Goal: Task Accomplishment & Management: Complete application form

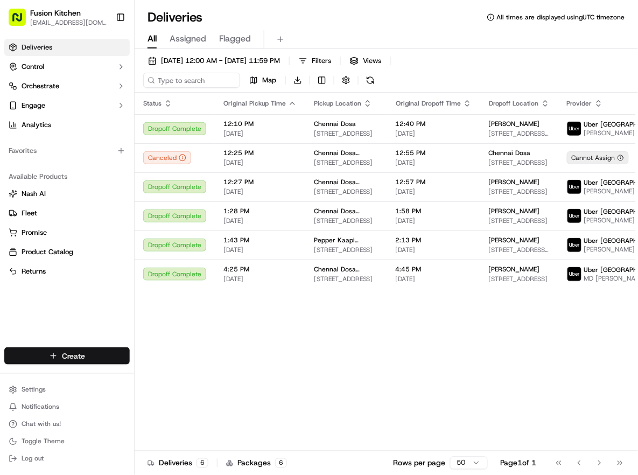
click at [72, 357] on html "Fusion Kitchen [EMAIL_ADDRESS][DOMAIN_NAME] Toggle Sidebar Deliveries Control O…" at bounding box center [319, 237] width 638 height 475
click at [178, 378] on link "Delivery" at bounding box center [195, 375] width 120 height 19
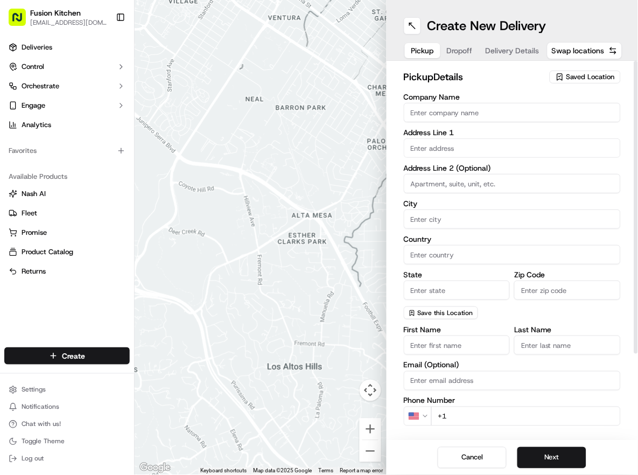
click at [432, 111] on input "Company Name" at bounding box center [512, 112] width 217 height 19
paste input "The Kochi"
type input "The Kochi"
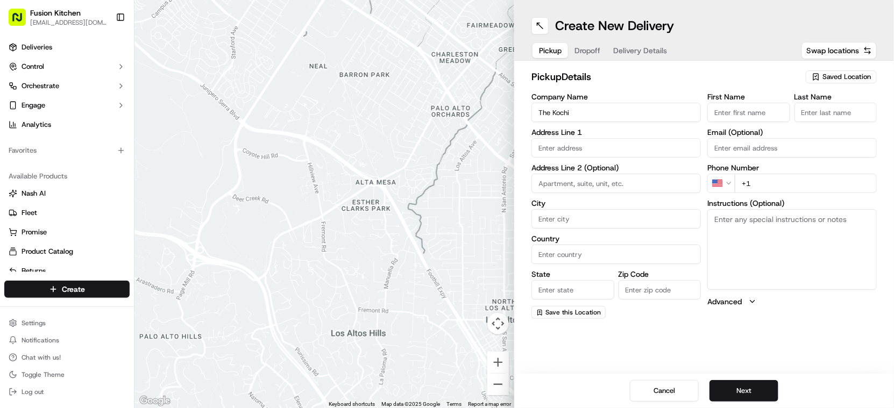
drag, startPoint x: 743, startPoint y: 114, endPoint x: 714, endPoint y: 105, distance: 30.3
click at [743, 114] on input "First Name" at bounding box center [749, 112] width 83 height 19
paste input "[PERSON_NAME]"
type input "[PERSON_NAME]"
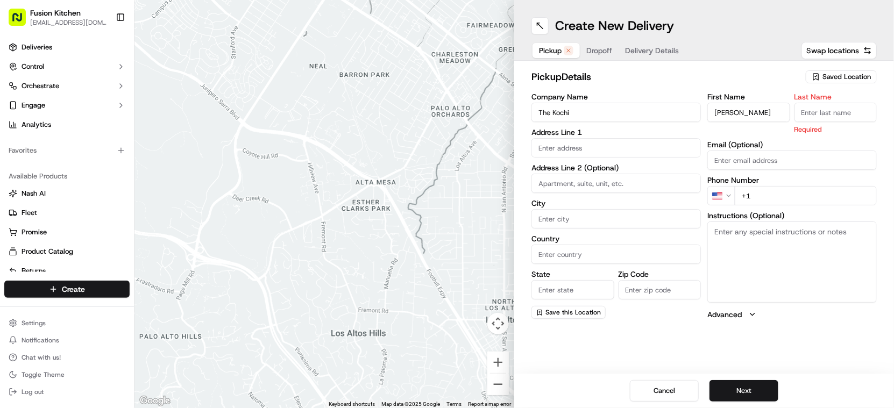
drag, startPoint x: 824, startPoint y: 112, endPoint x: 810, endPoint y: 111, distance: 13.5
click at [824, 112] on input "Last Name" at bounding box center [836, 112] width 83 height 19
paste input "[PERSON_NAME]"
type input "[PERSON_NAME]"
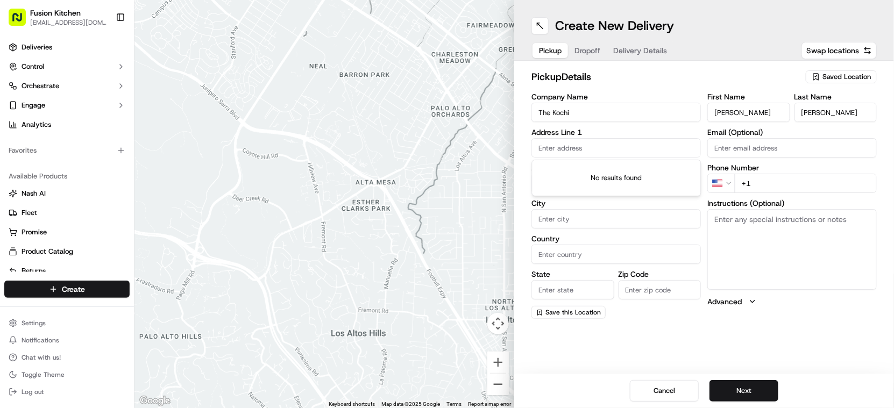
click at [632, 141] on input "text" at bounding box center [617, 147] width 170 height 19
paste input "[STREET_ADDRESS]."
click at [635, 179] on div "[STREET_ADDRESS]" at bounding box center [617, 171] width 164 height 16
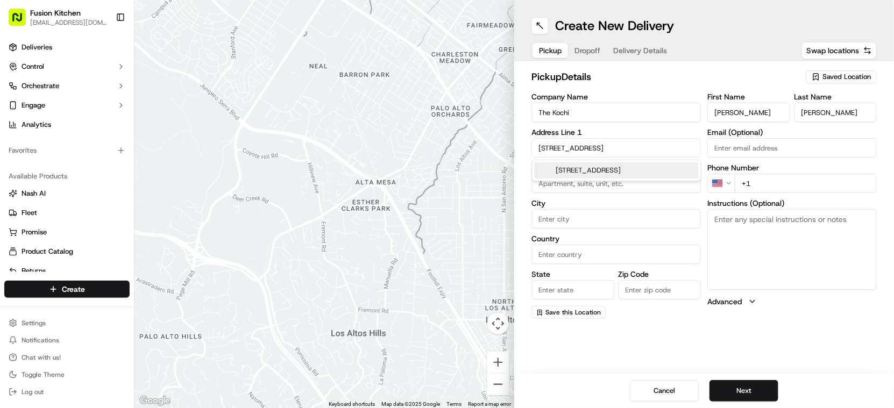
type input "[STREET_ADDRESS]"
type input "North Hykeham"
type input "[GEOGRAPHIC_DATA]"
type input "LN6 8QE"
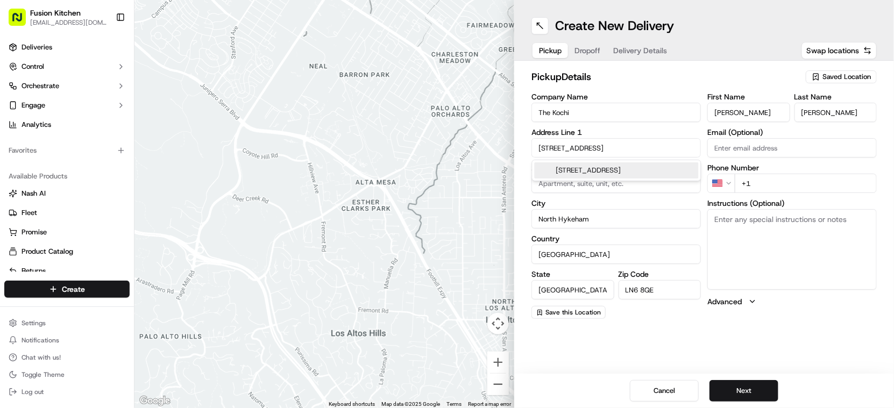
type input "[STREET_ADDRESS]"
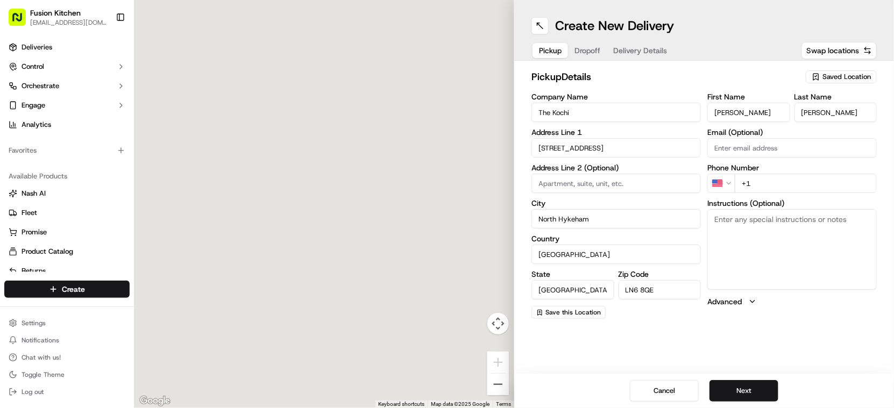
scroll to position [0, 0]
click at [813, 267] on textarea "Instructions (Optional)" at bounding box center [793, 249] width 170 height 81
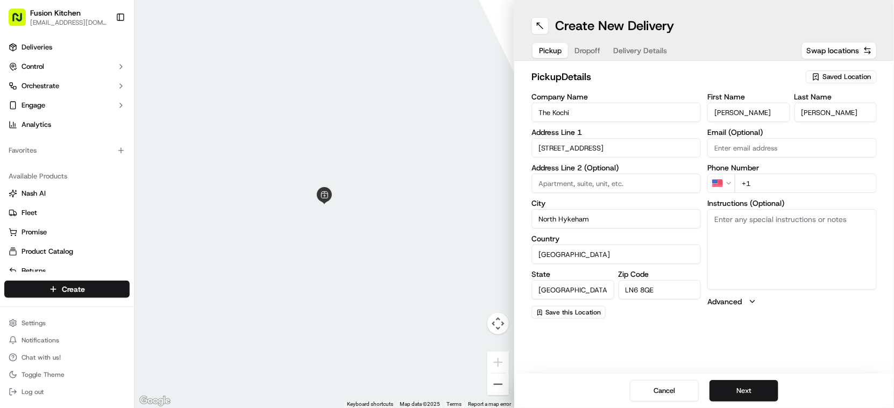
paste textarea "[STREET_ADDRESS]."
type textarea "[STREET_ADDRESS]."
click at [721, 180] on html "Fusion Kitchen [EMAIL_ADDRESS][DOMAIN_NAME] Toggle Sidebar Deliveries Control O…" at bounding box center [447, 204] width 894 height 408
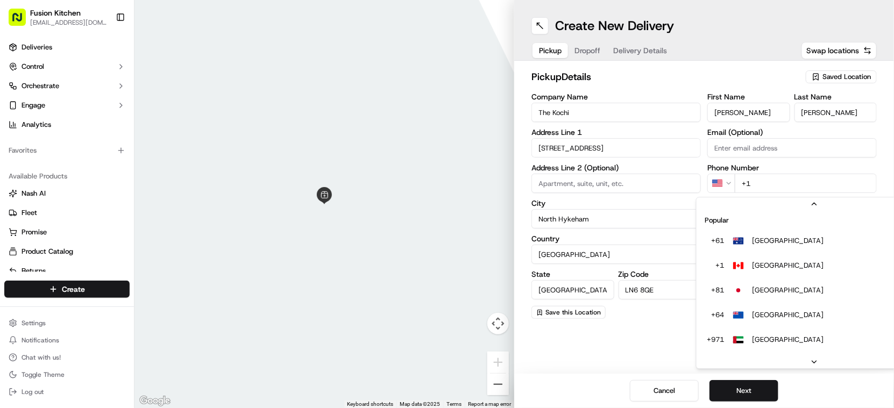
scroll to position [46, 0]
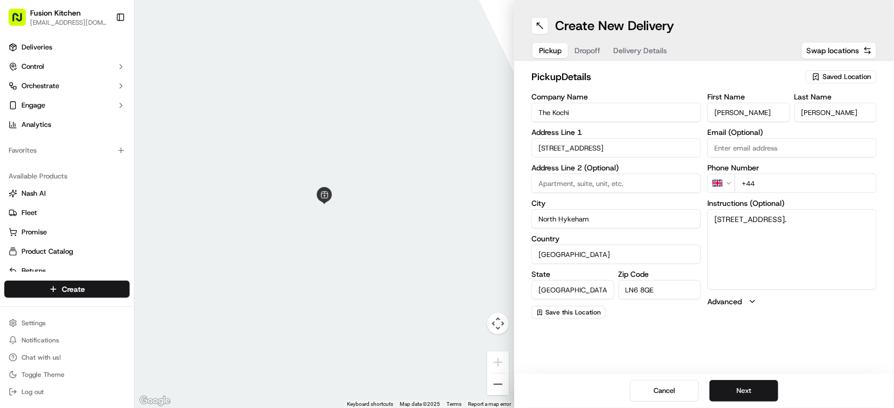
click at [771, 191] on input "+44" at bounding box center [806, 183] width 142 height 19
paste input "1522 451758"
type input "[PHONE_NUMBER]"
click at [765, 384] on button "Next" at bounding box center [744, 391] width 69 height 22
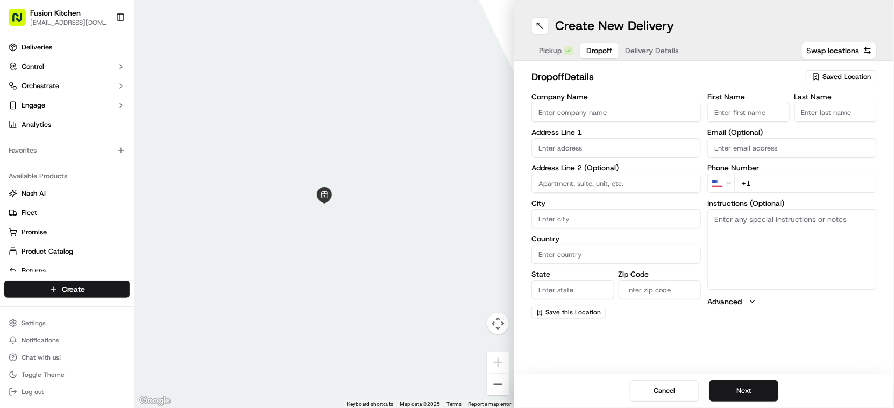
click at [583, 112] on input "Company Name" at bounding box center [617, 112] width 170 height 19
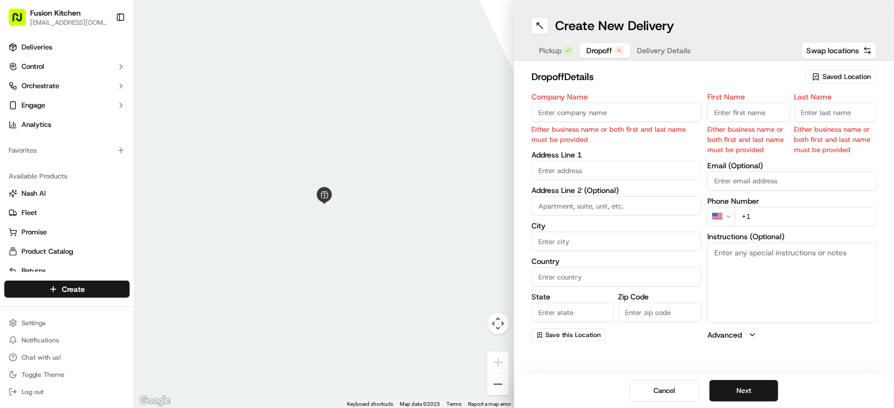
click at [603, 169] on input "text" at bounding box center [617, 170] width 170 height 19
paste input "[STREET_ADDRESS]"
click at [621, 194] on div "[STREET_ADDRESS]" at bounding box center [617, 194] width 164 height 16
type input "[STREET_ADDRESS]"
type input "Lincoln"
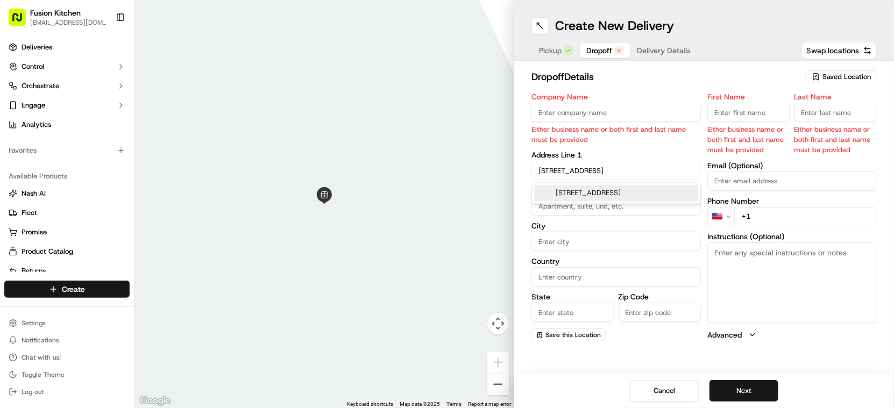
type input "[GEOGRAPHIC_DATA]"
type input "LN5"
type input "[STREET_ADDRESS]"
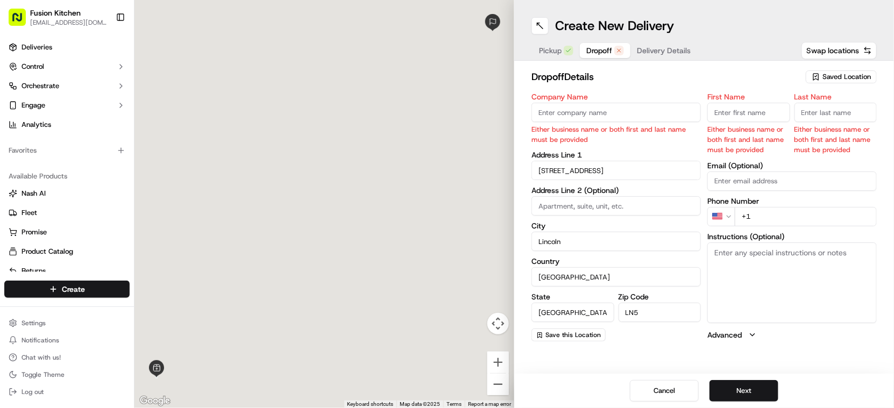
click at [792, 279] on textarea "Instructions (Optional)" at bounding box center [793, 283] width 170 height 81
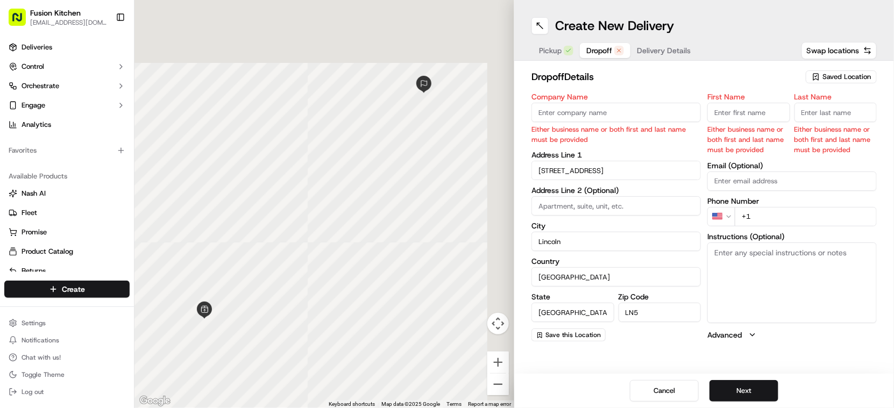
paste textarea "[STREET_ADDRESS], LN5 7SW"
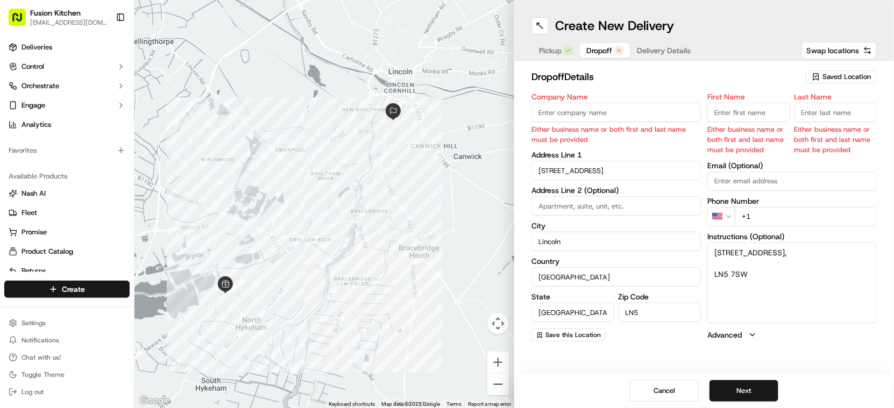
type textarea "[STREET_ADDRESS], LN5 7SW"
click at [633, 312] on input "LN5" at bounding box center [660, 312] width 83 height 19
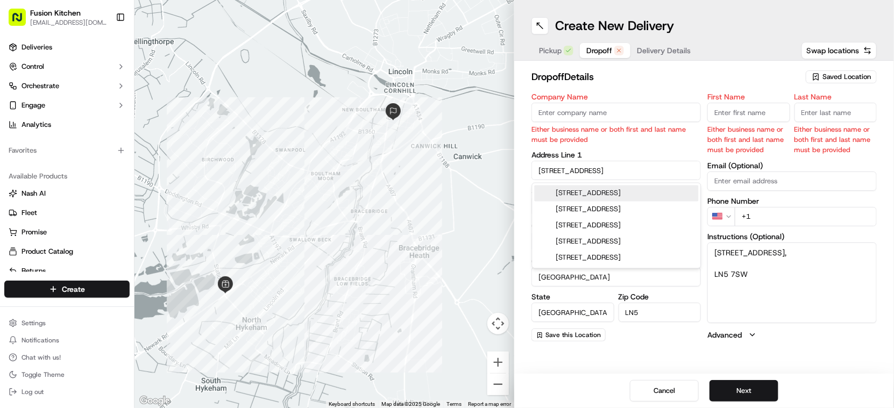
drag, startPoint x: 549, startPoint y: 170, endPoint x: 537, endPoint y: 170, distance: 12.4
click at [537, 170] on input "[STREET_ADDRESS]" at bounding box center [617, 170] width 170 height 19
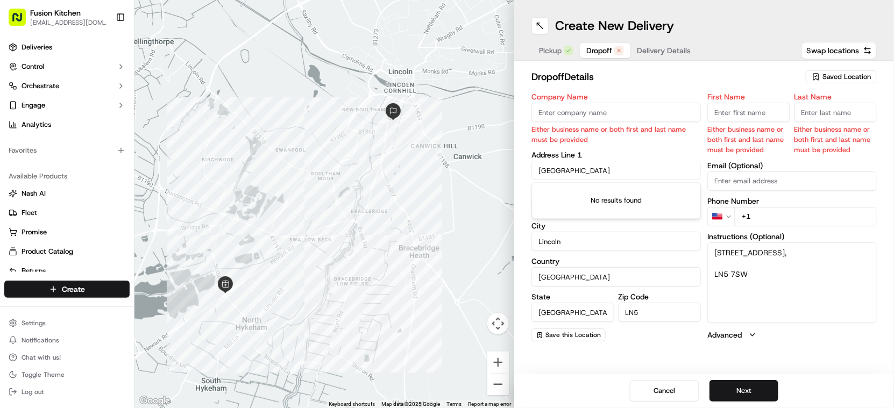
type input "[GEOGRAPHIC_DATA]"
click at [548, 264] on label "Country" at bounding box center [617, 262] width 170 height 8
click at [548, 267] on input "[GEOGRAPHIC_DATA]" at bounding box center [617, 276] width 170 height 19
click at [561, 203] on input at bounding box center [617, 205] width 170 height 19
paste input "15"
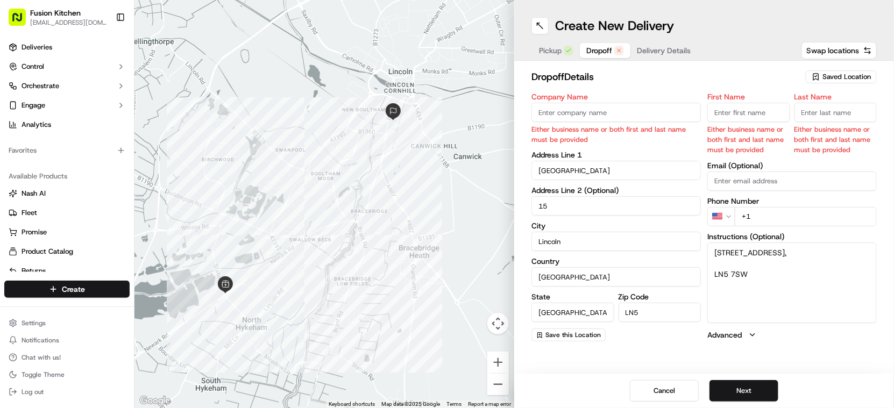
type input "15"
drag, startPoint x: 751, startPoint y: 274, endPoint x: 716, endPoint y: 277, distance: 35.6
click at [716, 277] on textarea "[STREET_ADDRESS], LN5 7SW" at bounding box center [793, 283] width 170 height 81
click at [650, 314] on input "LN5" at bounding box center [660, 312] width 83 height 19
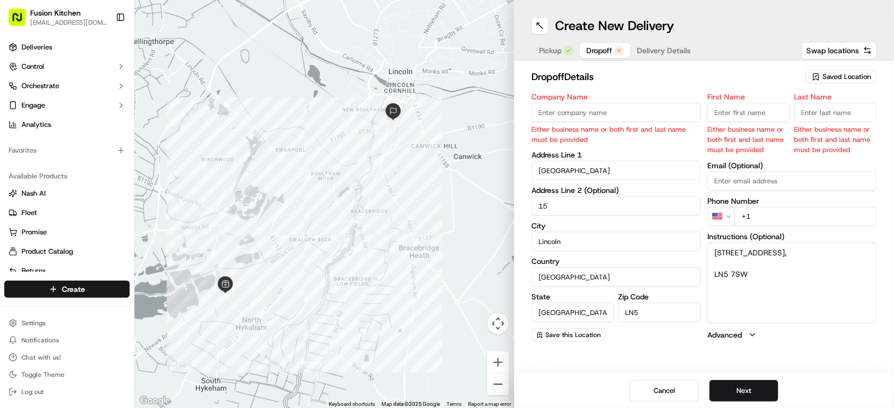
paste input "7SW"
type input "LN5 7SW"
click at [738, 390] on button "Next" at bounding box center [744, 391] width 69 height 22
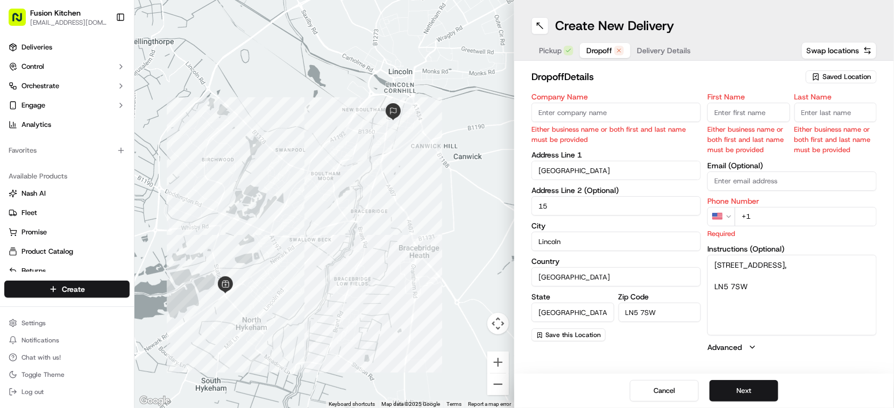
click at [595, 110] on input "Company Name" at bounding box center [617, 112] width 170 height 19
paste input "[PERSON_NAME],"
type input "[PERSON_NAME],"
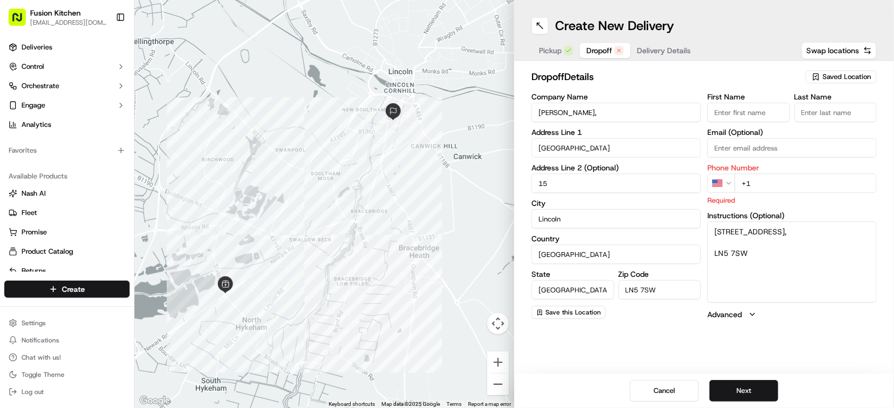
click at [738, 112] on input "First Name" at bounding box center [749, 112] width 83 height 19
paste input "[PERSON_NAME],"
click at [739, 112] on input "[PERSON_NAME]," at bounding box center [749, 112] width 83 height 19
type input "Serin ,"
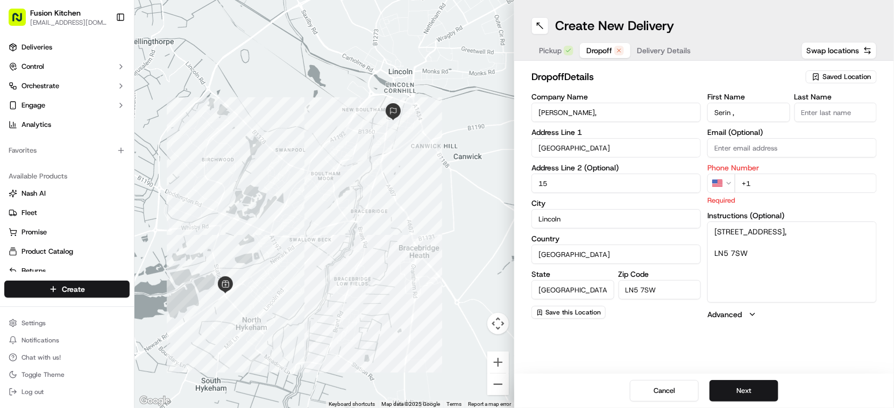
click at [827, 112] on input "Last Name" at bounding box center [836, 112] width 83 height 19
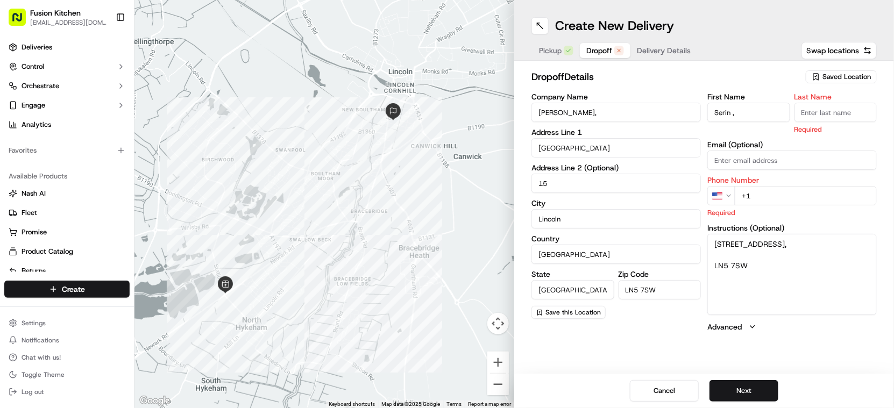
paste input "[PERSON_NAME]"
type input "[PERSON_NAME]"
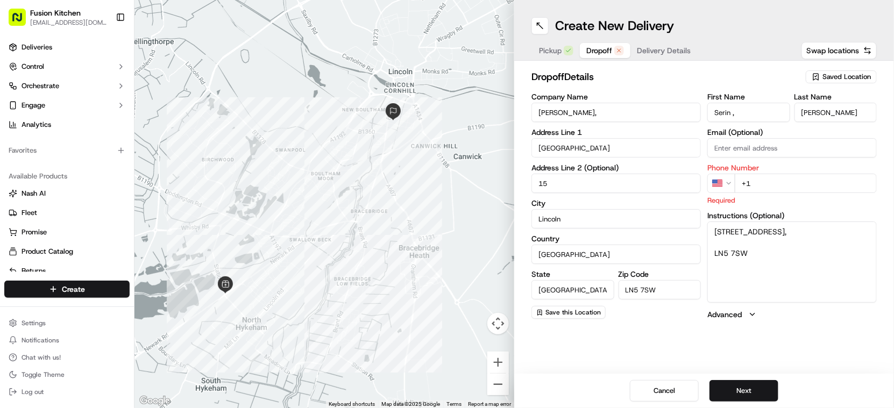
click at [769, 120] on input "Serin ," at bounding box center [749, 112] width 83 height 19
type input "Serin"
click at [617, 110] on input "[PERSON_NAME]," at bounding box center [617, 112] width 170 height 19
type input "[PERSON_NAME]"
click at [723, 184] on html "Fusion Kitchen [EMAIL_ADDRESS][DOMAIN_NAME] Toggle Sidebar Deliveries Control O…" at bounding box center [447, 204] width 894 height 408
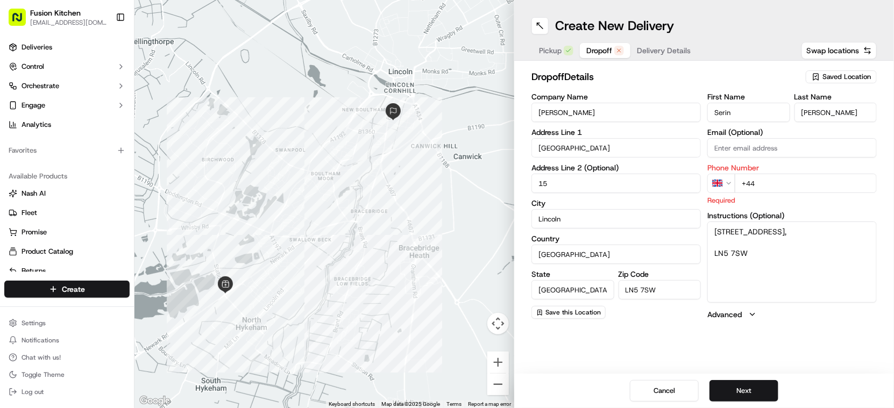
click at [777, 178] on input "+44" at bounding box center [806, 183] width 142 height 19
paste input "07778 170852"
click at [764, 182] on input "[PHONE_NUMBER]" at bounding box center [806, 183] width 142 height 19
type input "[PHONE_NUMBER]"
click at [754, 389] on button "Next" at bounding box center [744, 391] width 69 height 22
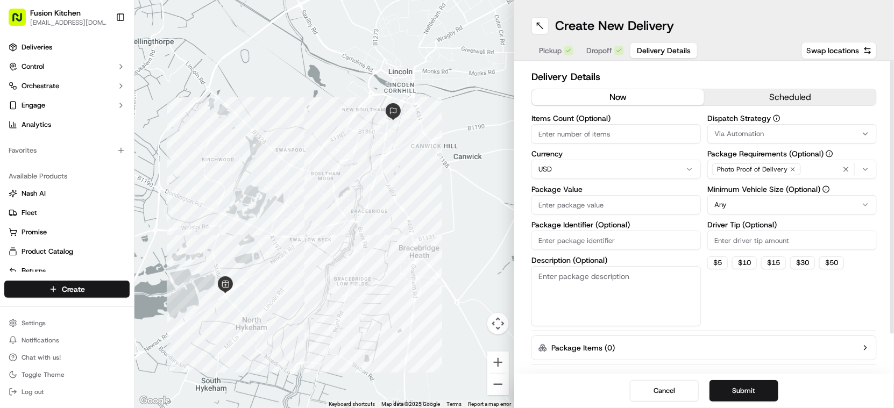
click at [553, 170] on html "Fusion Kitchen [EMAIL_ADDRESS][DOMAIN_NAME] Toggle Sidebar Deliveries Control O…" at bounding box center [447, 204] width 894 height 408
click at [570, 201] on input "Package Value" at bounding box center [617, 204] width 170 height 19
paste input "17.30"
type input "17.30"
click at [749, 391] on button "Submit" at bounding box center [744, 391] width 69 height 22
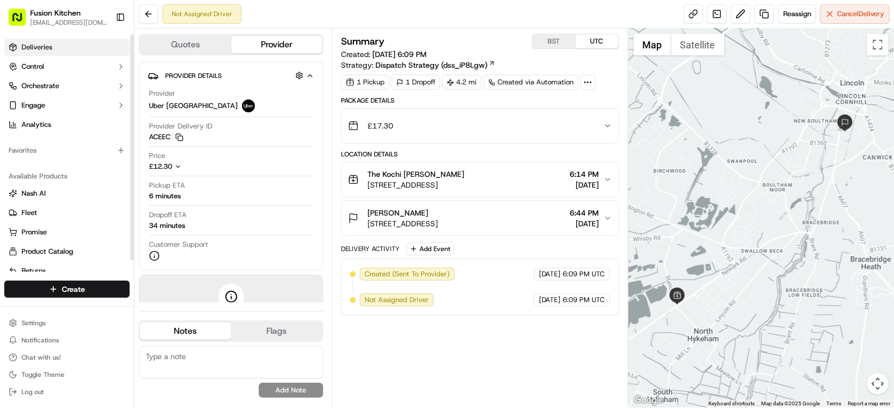
click at [50, 52] on span "Deliveries" at bounding box center [37, 48] width 31 height 10
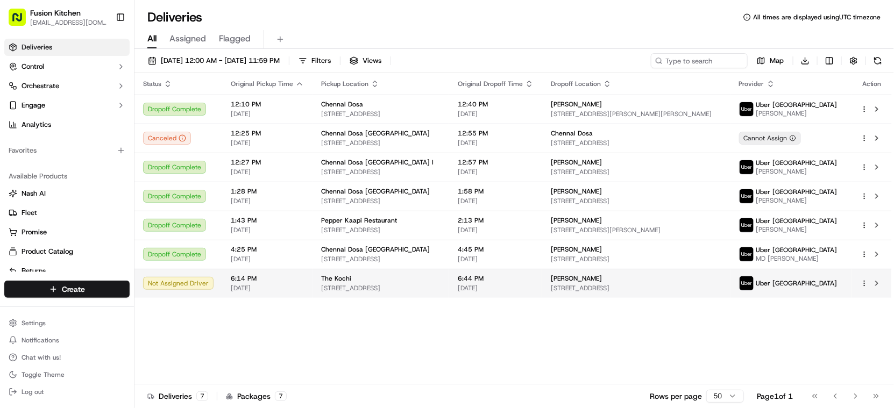
click at [391, 286] on span "[STREET_ADDRESS]" at bounding box center [380, 288] width 119 height 9
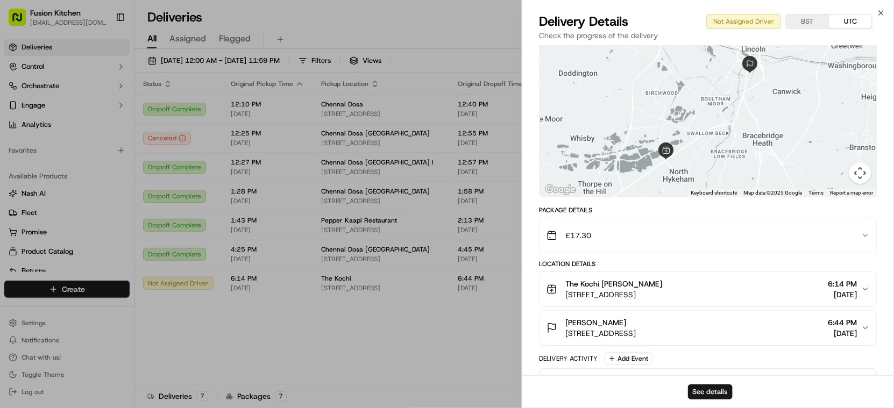
scroll to position [108, 0]
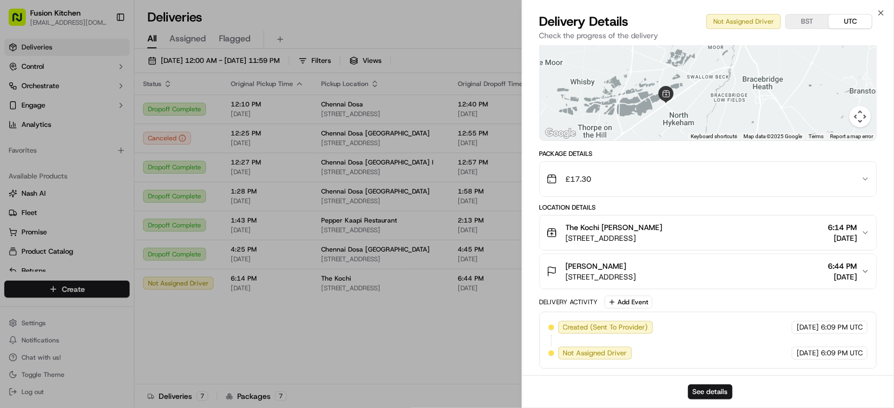
click at [692, 270] on div "[PERSON_NAME] [STREET_ADDRESS] 6:44 PM [DATE]" at bounding box center [704, 272] width 315 height 22
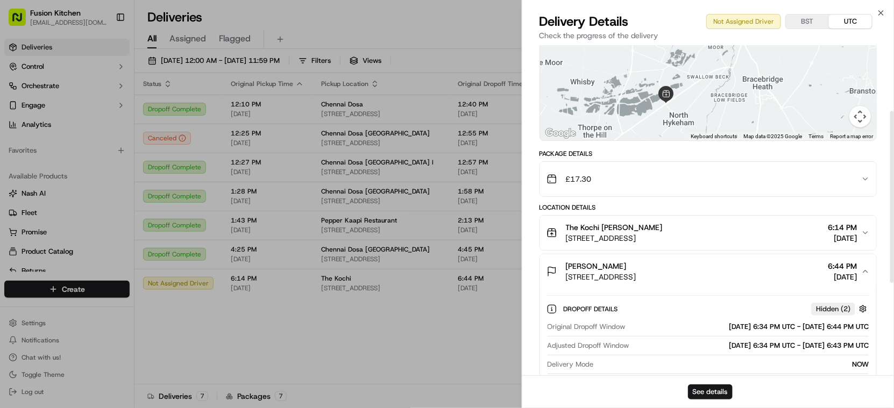
scroll to position [287, 0]
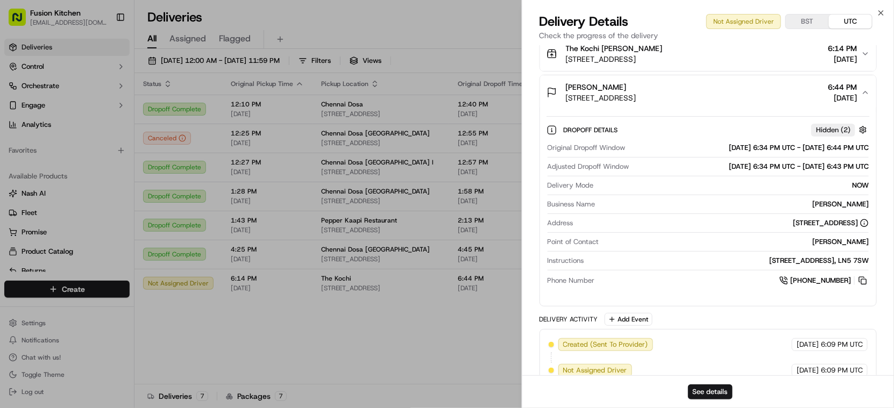
drag, startPoint x: 767, startPoint y: 220, endPoint x: 847, endPoint y: 223, distance: 79.2
click at [847, 223] on div "[STREET_ADDRESS]" at bounding box center [724, 223] width 292 height 10
copy div "[STREET_ADDRESS]"
click at [664, 219] on div "[STREET_ADDRESS]" at bounding box center [724, 223] width 292 height 10
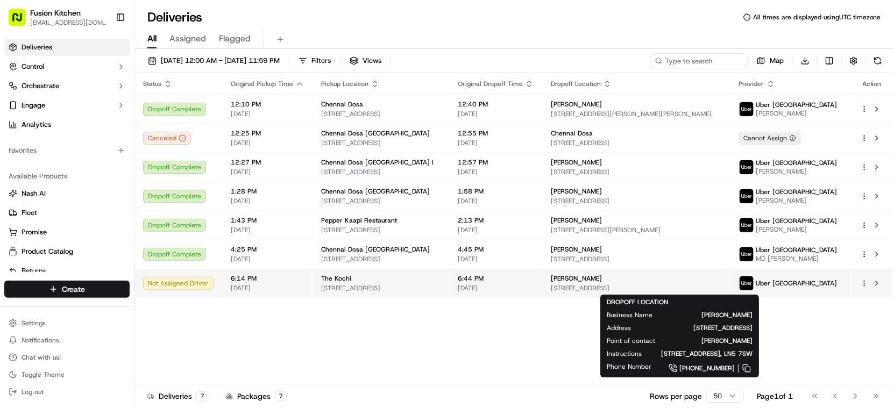
click at [650, 280] on div "[PERSON_NAME]" at bounding box center [636, 278] width 171 height 9
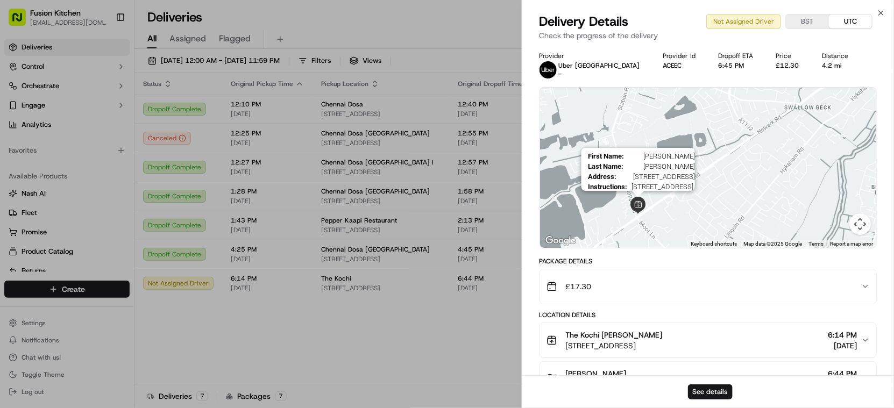
drag, startPoint x: 555, startPoint y: 202, endPoint x: 685, endPoint y: 192, distance: 130.1
click at [638, 202] on img at bounding box center [638, 205] width 17 height 17
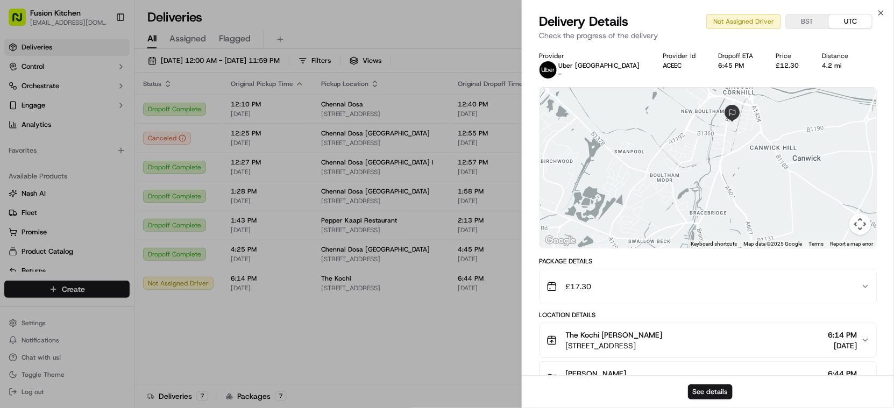
drag, startPoint x: 849, startPoint y: 164, endPoint x: 781, endPoint y: 143, distance: 71.1
click at [746, 256] on div "Provider Uber UK - Provider Id ACEEC Dropoff ETA 6:45 PM Price £12.30 Distance …" at bounding box center [709, 264] width 338 height 425
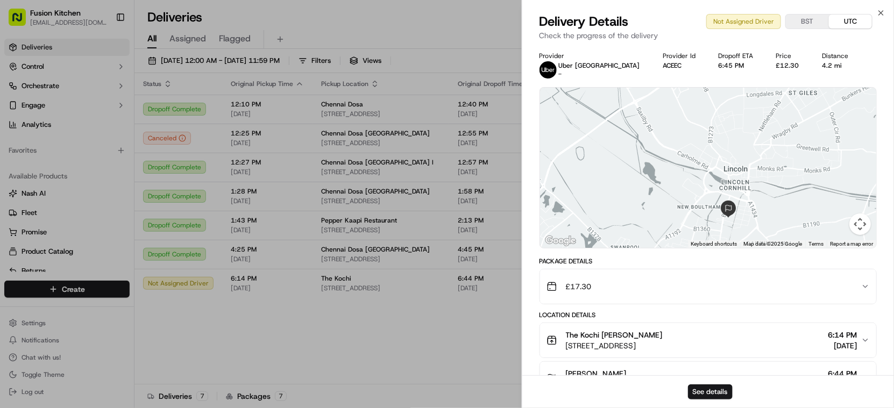
drag, startPoint x: 799, startPoint y: 150, endPoint x: 791, endPoint y: 246, distance: 97.2
click at [791, 246] on div "Keyboard shortcuts Map Data Map data ©2025 Google Map data ©2025 Google 500 m C…" at bounding box center [708, 168] width 337 height 160
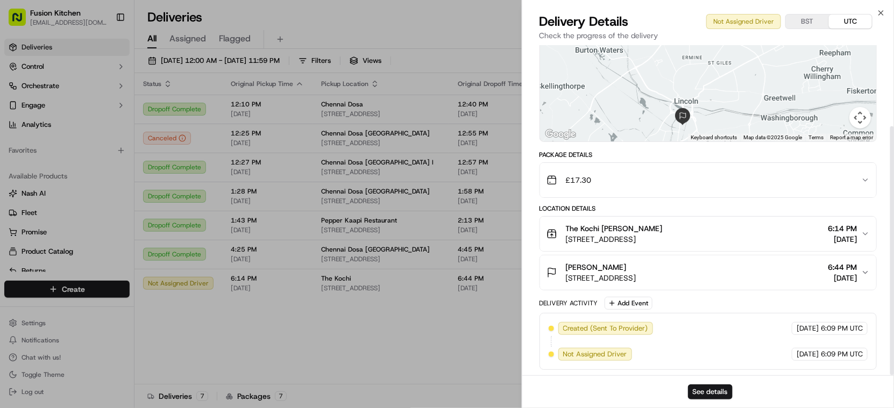
scroll to position [108, 0]
click at [611, 270] on div "[PERSON_NAME]" at bounding box center [601, 266] width 70 height 11
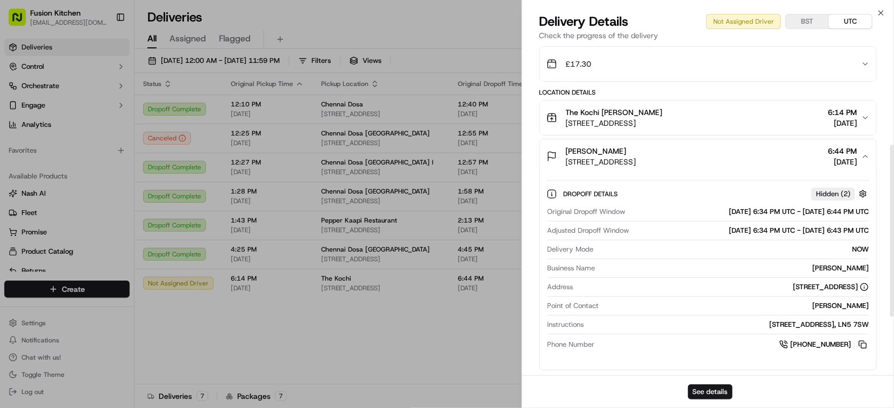
scroll to position [227, 0]
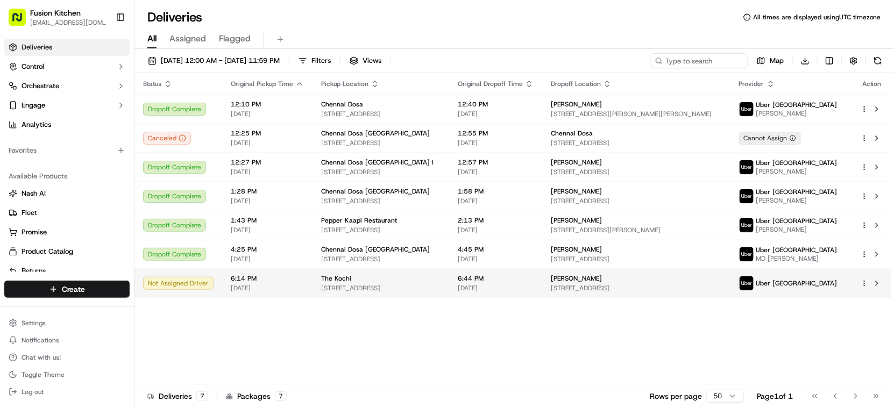
click at [863, 282] on html "Fusion Kitchen [EMAIL_ADDRESS][DOMAIN_NAME] Toggle Sidebar Deliveries Control O…" at bounding box center [447, 204] width 894 height 408
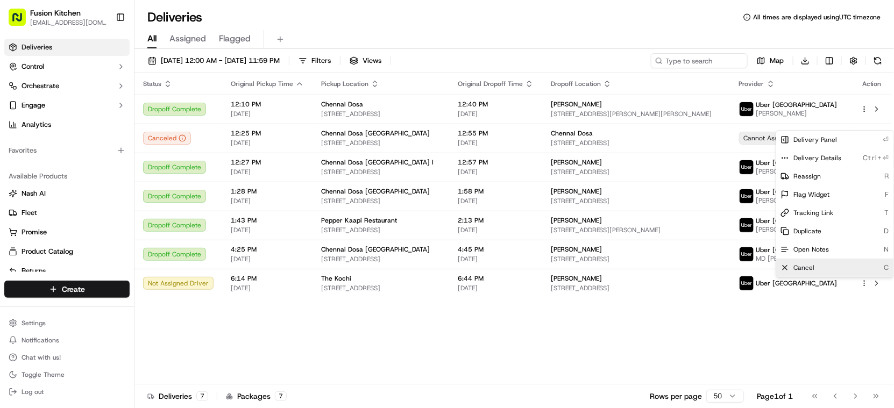
click at [792, 262] on div "Cancel C" at bounding box center [835, 268] width 117 height 18
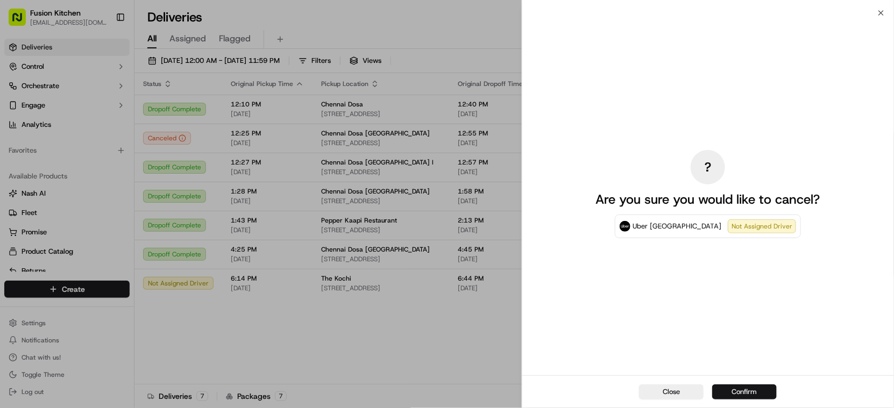
click at [752, 387] on button "Confirm" at bounding box center [745, 392] width 65 height 15
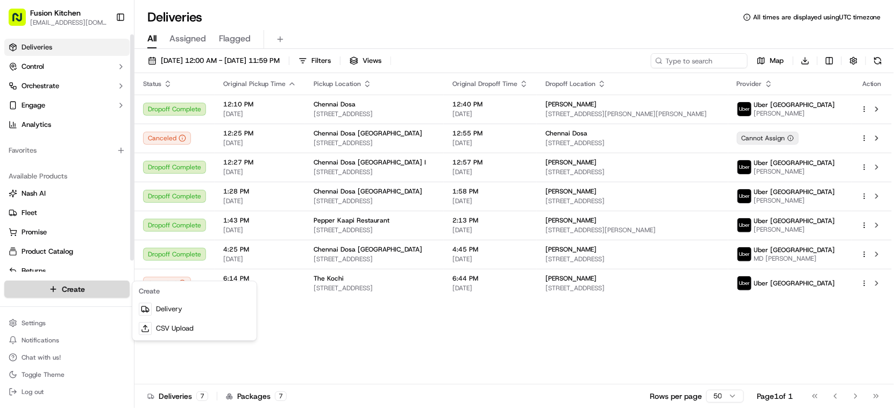
click at [68, 292] on html "Fusion Kitchen [EMAIL_ADDRESS][DOMAIN_NAME] Toggle Sidebar Deliveries Control O…" at bounding box center [447, 204] width 894 height 408
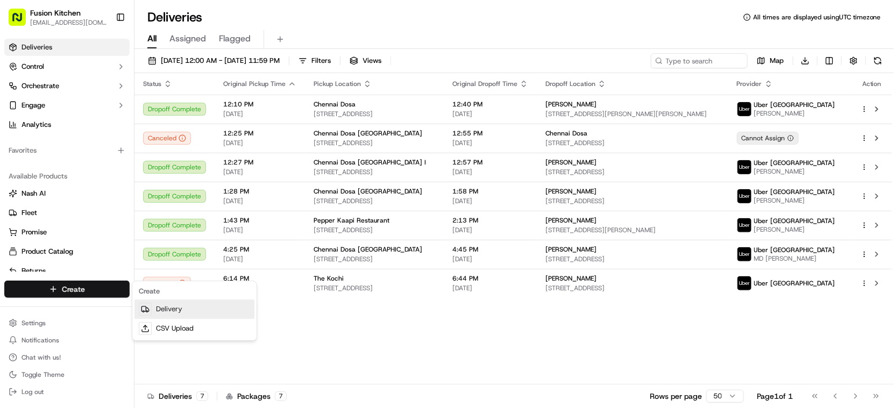
click at [163, 311] on link "Delivery" at bounding box center [195, 309] width 120 height 19
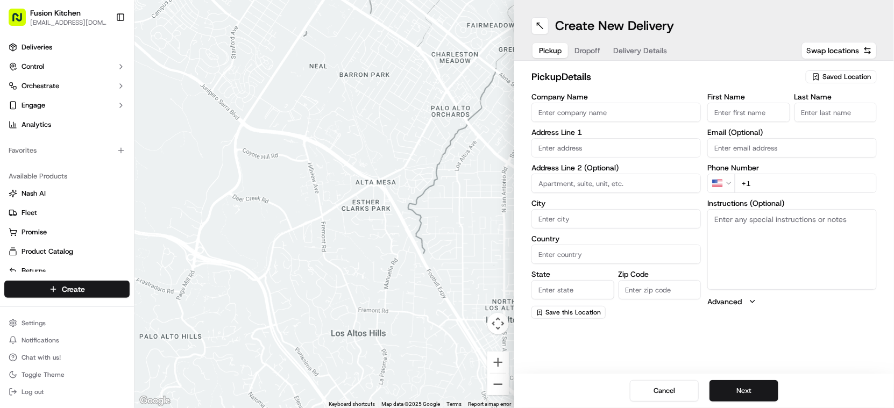
click at [571, 109] on input "Company Name" at bounding box center [617, 112] width 170 height 19
paste input "The Kochi"
type input "The Kochi"
click at [742, 109] on input "First Name" at bounding box center [749, 112] width 83 height 19
click at [740, 111] on input "First Name" at bounding box center [749, 112] width 83 height 19
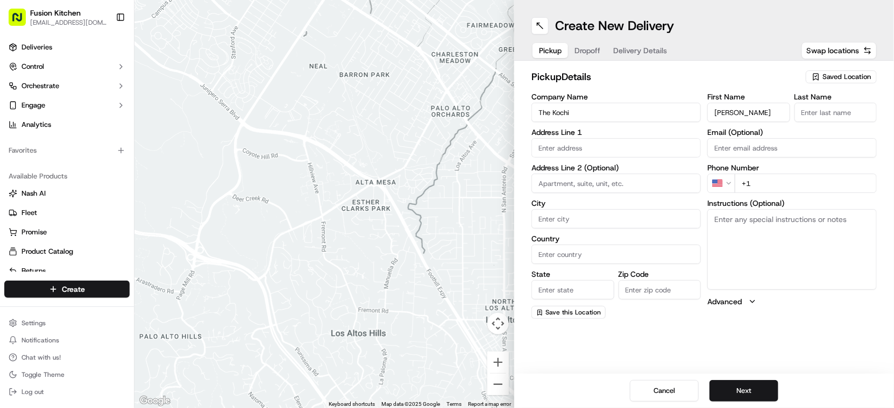
click at [740, 111] on input "[PERSON_NAME]" at bounding box center [749, 112] width 83 height 19
type input "[PERSON_NAME]"
click at [830, 105] on input "Last Name" at bounding box center [836, 112] width 83 height 19
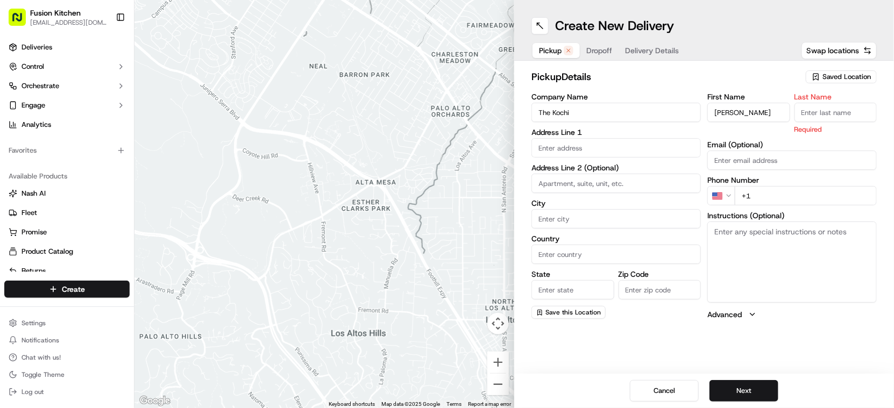
paste input "[PERSON_NAME]"
type input "[PERSON_NAME]"
click at [619, 156] on input "text" at bounding box center [617, 147] width 170 height 19
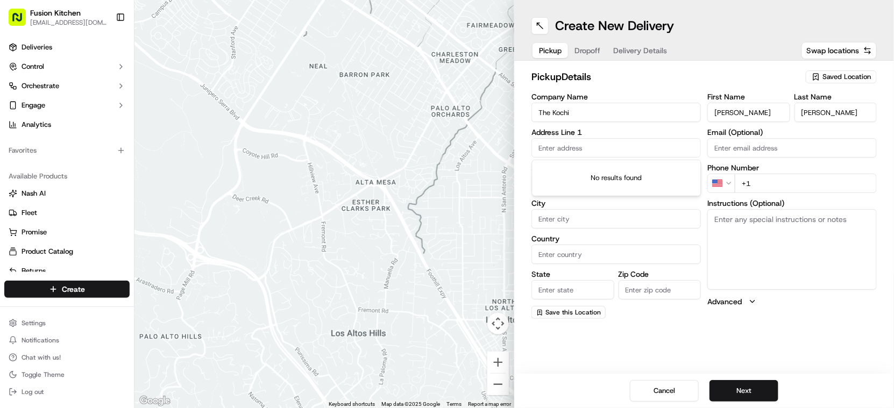
paste input "[STREET_ADDRESS]."
click at [618, 173] on div "[STREET_ADDRESS]" at bounding box center [617, 171] width 164 height 16
type input "[STREET_ADDRESS]"
type input "North Hykeham"
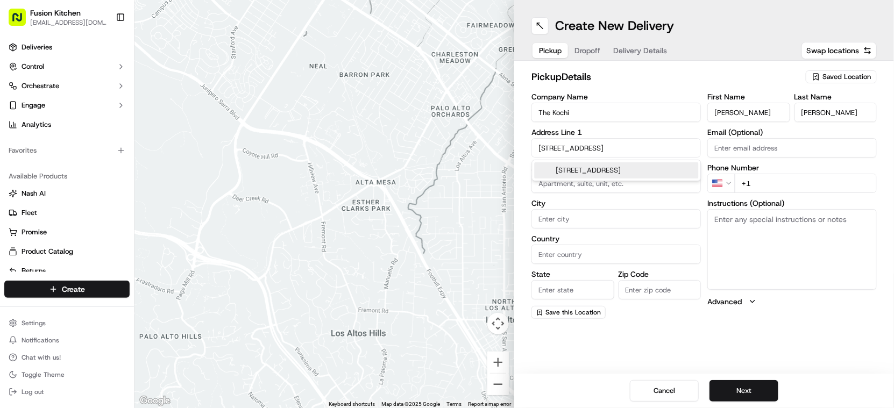
type input "[GEOGRAPHIC_DATA]"
type input "LN6 8QE"
type input "[STREET_ADDRESS]"
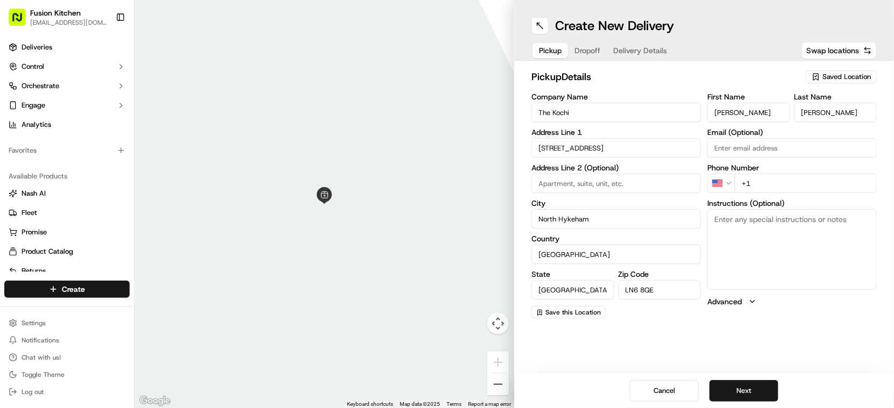
click at [851, 242] on textarea "Instructions (Optional)" at bounding box center [793, 249] width 170 height 81
paste textarea "[STREET_ADDRESS]."
type textarea "[STREET_ADDRESS]."
click at [797, 185] on input "+1" at bounding box center [806, 183] width 142 height 19
click at [728, 187] on html "Fusion Kitchen [EMAIL_ADDRESS][DOMAIN_NAME] Toggle Sidebar Deliveries Control O…" at bounding box center [447, 204] width 894 height 408
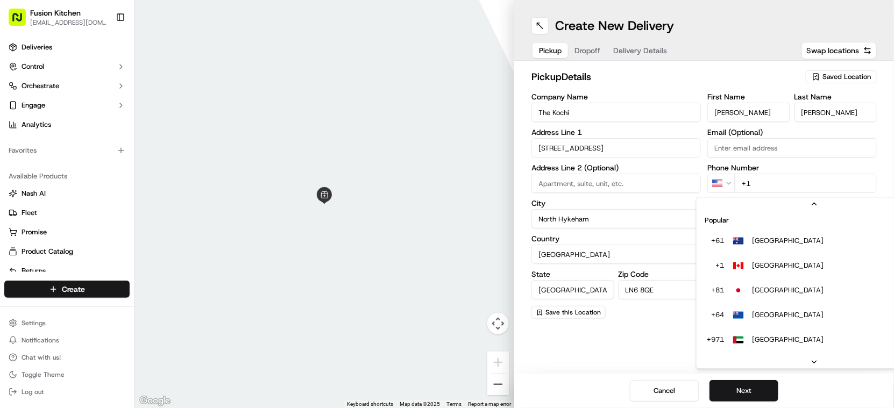
scroll to position [46, 0]
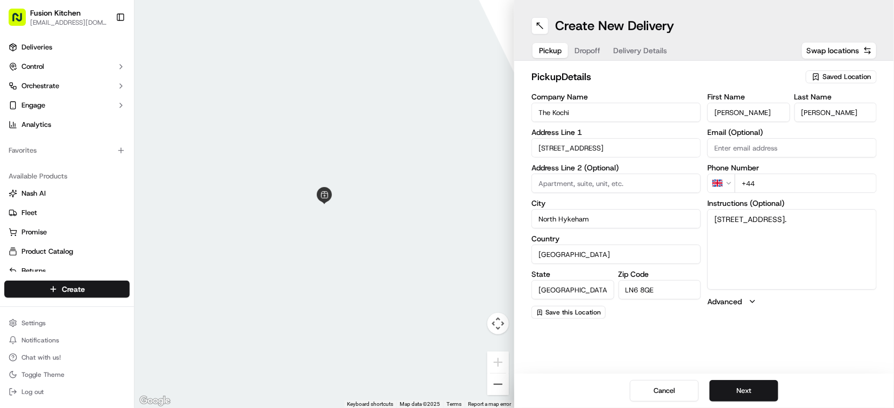
click at [789, 179] on input "+44" at bounding box center [806, 183] width 142 height 19
paste input "1522 451758"
type input "[PHONE_NUMBER]"
click at [752, 392] on button "Next" at bounding box center [744, 391] width 69 height 22
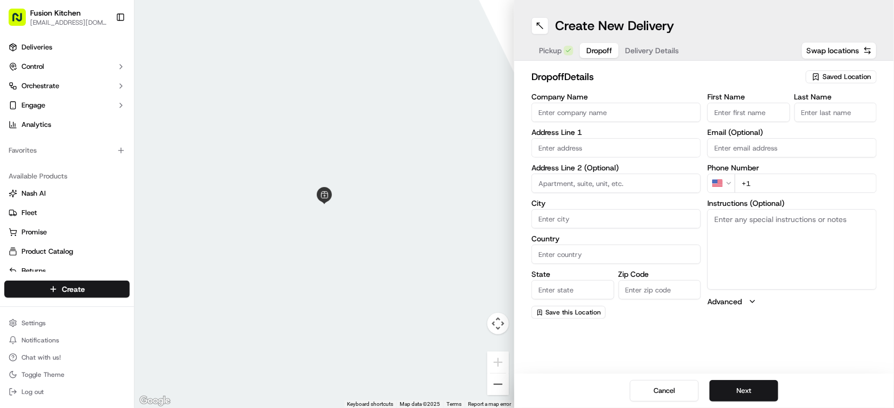
click at [743, 240] on textarea "Instructions (Optional)" at bounding box center [793, 249] width 170 height 81
paste textarea "[PERSON_NAME], [STREET_ADDRESS], LN5 7SW 07778170852"
drag, startPoint x: 709, startPoint y: 237, endPoint x: 675, endPoint y: 240, distance: 34.5
click at [675, 240] on div "Company Name Address Line 1 Address Line 2 (Optional) City Country State Zip Co…" at bounding box center [704, 206] width 345 height 226
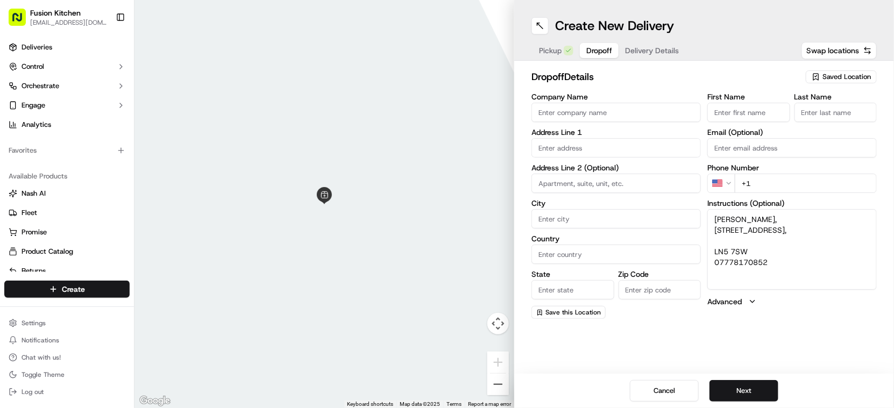
type textarea "[PERSON_NAME], [STREET_ADDRESS], LN5 7SW 07778170852"
click at [581, 108] on input "Company Name" at bounding box center [617, 112] width 170 height 19
paste input "[PERSON_NAME],"
type input "[PERSON_NAME],"
click at [739, 115] on input "First Name" at bounding box center [749, 112] width 83 height 19
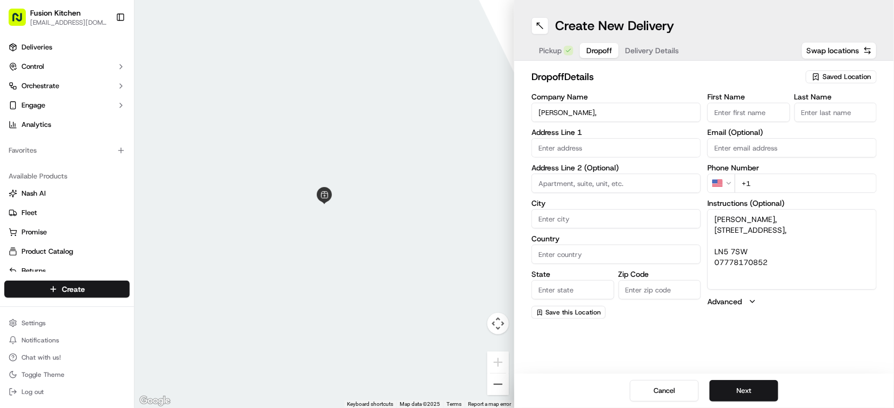
paste input "[PERSON_NAME],"
click at [738, 111] on input "[PERSON_NAME]," at bounding box center [749, 112] width 83 height 19
type input "Serin ,"
click at [820, 111] on input "Last Name" at bounding box center [836, 112] width 83 height 19
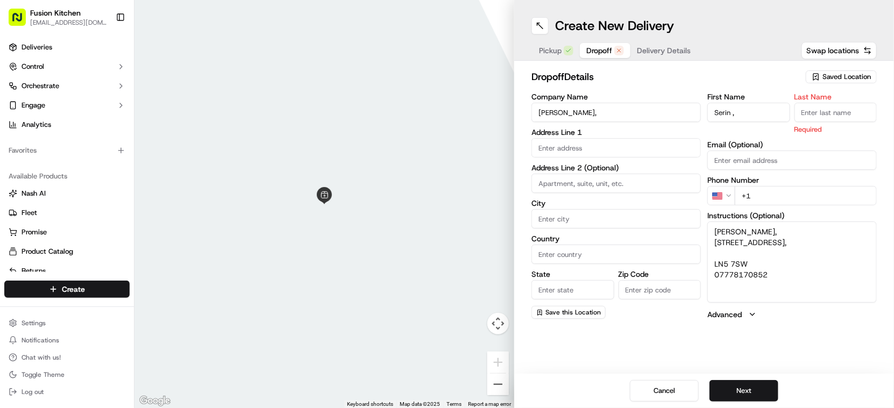
paste input "[PERSON_NAME]"
type input "[PERSON_NAME]"
click at [767, 116] on input "Serin ," at bounding box center [749, 112] width 83 height 19
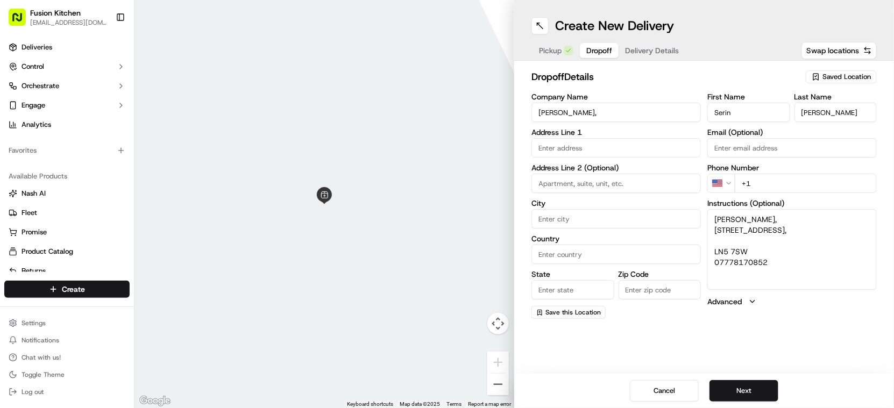
type input "Serin"
click at [597, 116] on input "[PERSON_NAME]," at bounding box center [617, 112] width 170 height 19
type input "[PERSON_NAME]"
click at [571, 150] on input "text" at bounding box center [617, 147] width 170 height 19
click at [845, 235] on textarea "[PERSON_NAME], [STREET_ADDRESS], LN5 7SW 07778170852" at bounding box center [793, 249] width 170 height 81
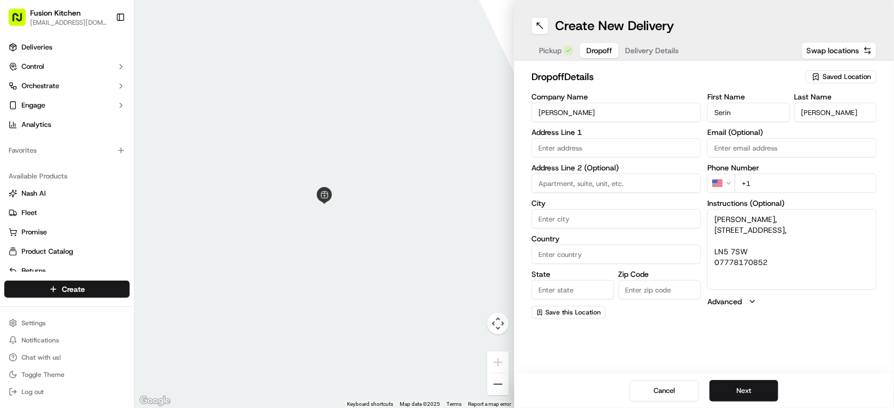
drag, startPoint x: 716, startPoint y: 247, endPoint x: 723, endPoint y: 253, distance: 9.1
click at [723, 253] on textarea "[PERSON_NAME], [STREET_ADDRESS], LN5 7SW 07778170852" at bounding box center [793, 249] width 170 height 81
click at [739, 270] on textarea "[PERSON_NAME], [STREET_ADDRESS], LN5 7SW 07778170852" at bounding box center [793, 249] width 170 height 81
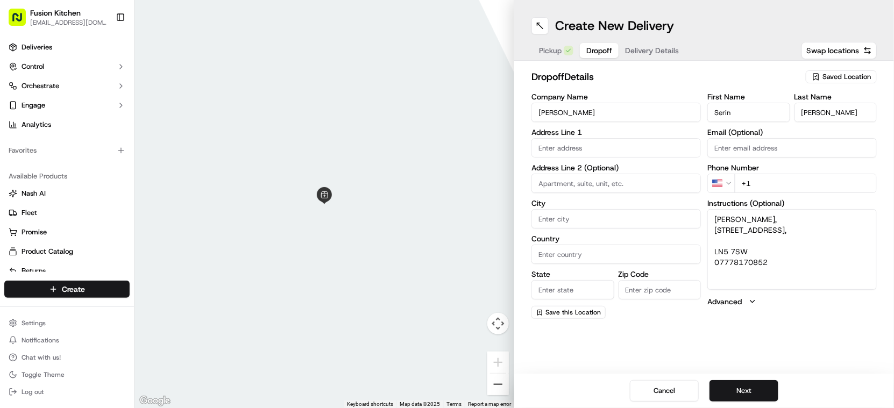
click at [655, 292] on input "Zip Code" at bounding box center [660, 289] width 83 height 19
paste input "LN5 7SW"
type input "LN5 7SW"
drag, startPoint x: 730, startPoint y: 249, endPoint x: 767, endPoint y: 248, distance: 37.7
click at [767, 248] on textarea "[PERSON_NAME], [STREET_ADDRESS], LN5 7SW 07778170852" at bounding box center [793, 249] width 170 height 81
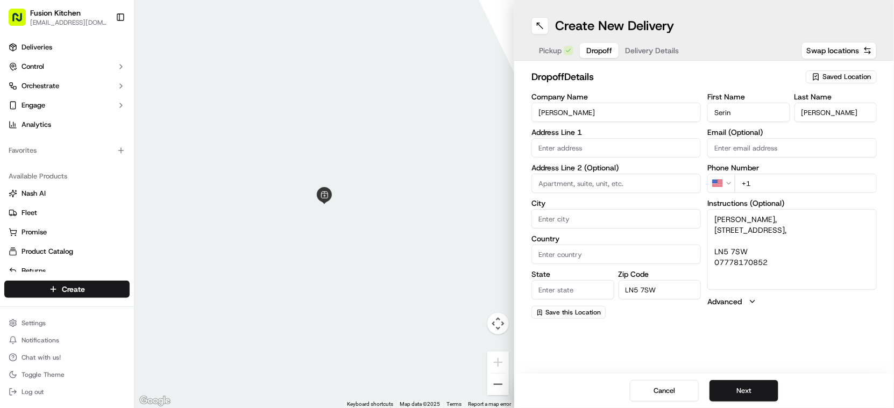
click at [568, 149] on input "text" at bounding box center [617, 147] width 170 height 19
paste input "[GEOGRAPHIC_DATA]"
type input "[GEOGRAPHIC_DATA]"
click at [450, 186] on div at bounding box center [325, 204] width 380 height 408
click at [560, 186] on input at bounding box center [617, 183] width 170 height 19
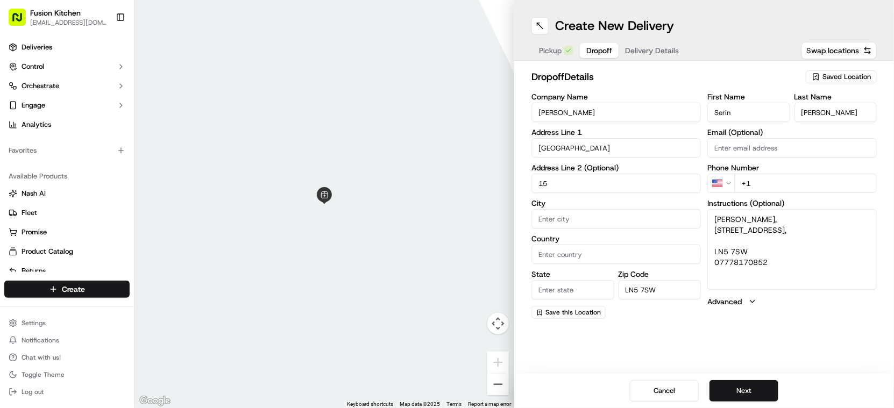
type input "15"
click at [556, 256] on input "Country" at bounding box center [617, 254] width 170 height 19
type input "Uno"
click at [544, 55] on span "Pickup" at bounding box center [550, 50] width 23 height 11
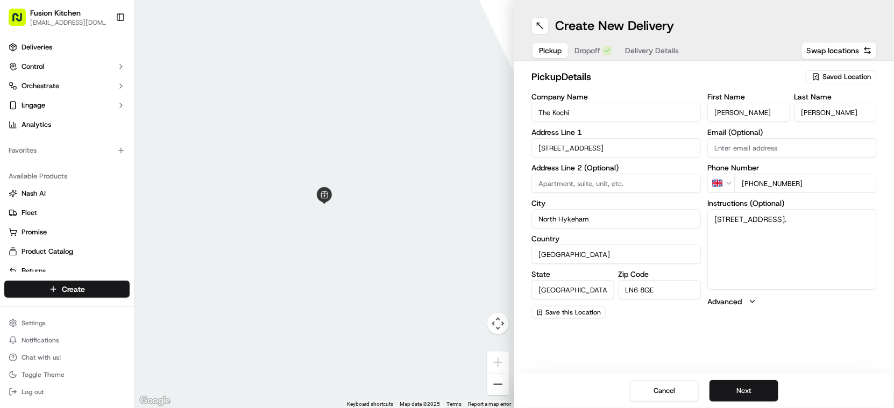
click at [576, 46] on div "Pickup Dropoff Delivery Details" at bounding box center [609, 50] width 155 height 19
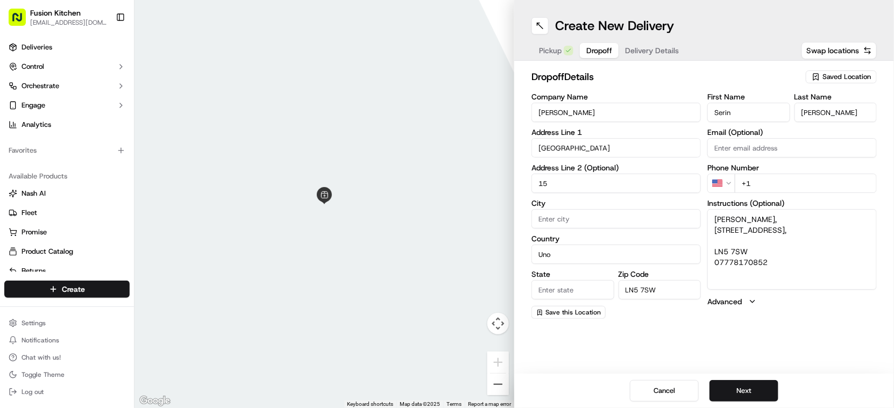
click at [567, 252] on input "Uno" at bounding box center [617, 254] width 170 height 19
type input "[GEOGRAPHIC_DATA]"
click at [589, 286] on input "State" at bounding box center [573, 289] width 83 height 19
type input "[GEOGRAPHIC_DATA]"
click at [581, 374] on div "Cancel Next" at bounding box center [704, 391] width 380 height 34
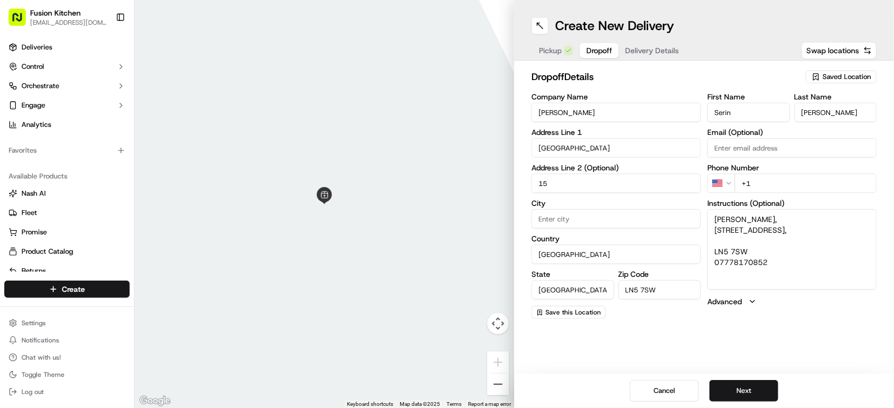
click at [550, 45] on span "Pickup" at bounding box center [550, 50] width 23 height 11
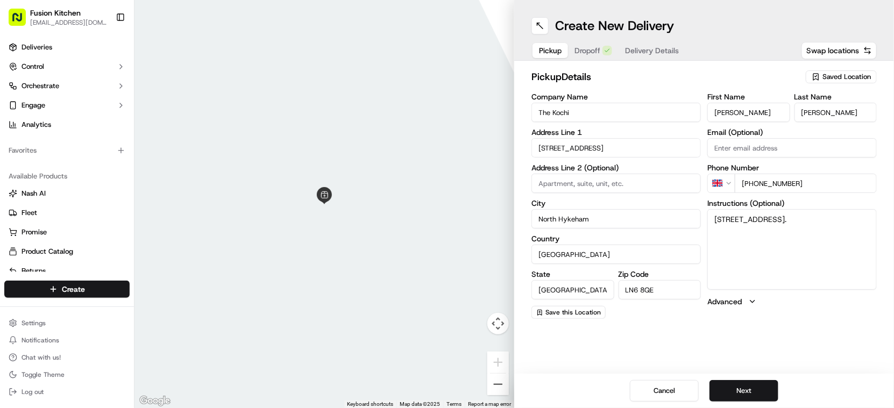
click at [600, 216] on input "North Hykeham" at bounding box center [617, 218] width 170 height 19
click at [593, 51] on span "Dropoff" at bounding box center [588, 50] width 26 height 11
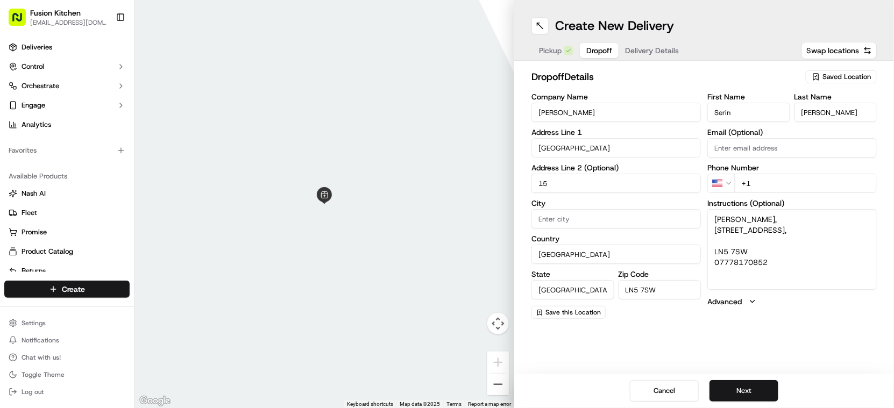
click at [597, 213] on input "City" at bounding box center [617, 218] width 170 height 19
paste input "North Hykeham"
type input "North Hykeham"
click at [552, 184] on input "15" at bounding box center [617, 183] width 170 height 19
click at [586, 150] on input "[GEOGRAPHIC_DATA]" at bounding box center [617, 147] width 170 height 19
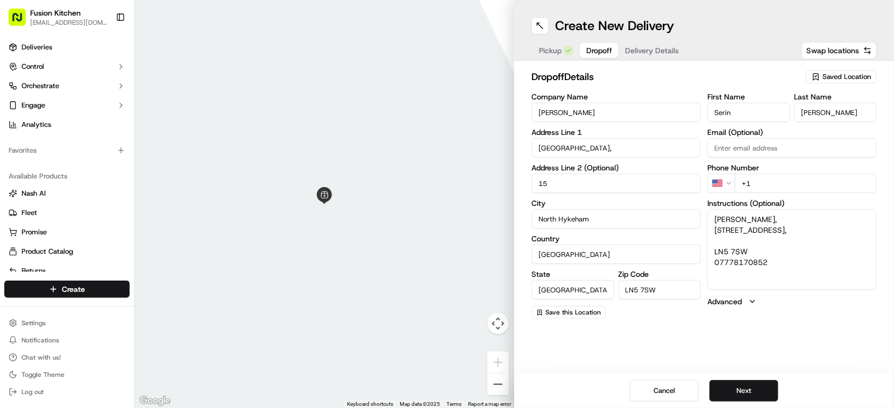
drag, startPoint x: 771, startPoint y: 252, endPoint x: 794, endPoint y: 251, distance: 23.2
click at [794, 251] on textarea "[PERSON_NAME], [STREET_ADDRESS], LN5 7SW 07778170852" at bounding box center [793, 249] width 170 height 81
click at [603, 148] on input "[GEOGRAPHIC_DATA]," at bounding box center [617, 147] width 170 height 19
paste input "Lincoln"
type input "[GEOGRAPHIC_DATA], [GEOGRAPHIC_DATA]"
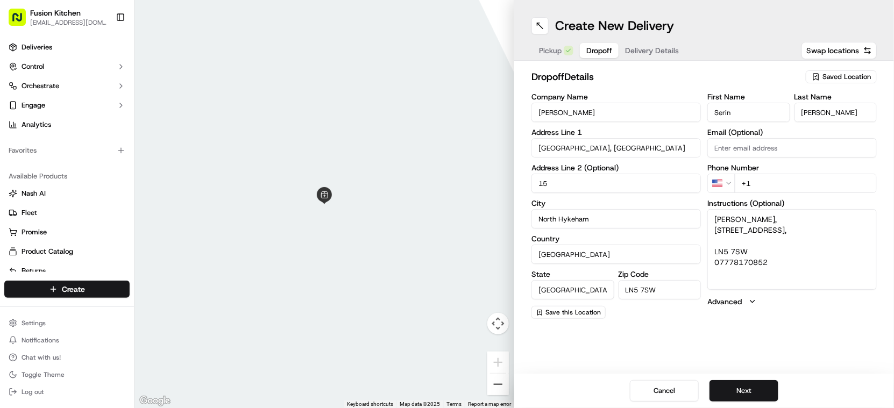
click at [734, 286] on textarea "[PERSON_NAME], [STREET_ADDRESS], LN5 7SW 07778170852" at bounding box center [793, 249] width 170 height 81
click at [781, 176] on input "+1" at bounding box center [806, 183] width 142 height 19
click at [727, 181] on html "Fusion Kitchen [EMAIL_ADDRESS][DOMAIN_NAME] Toggle Sidebar Deliveries Control O…" at bounding box center [447, 204] width 894 height 408
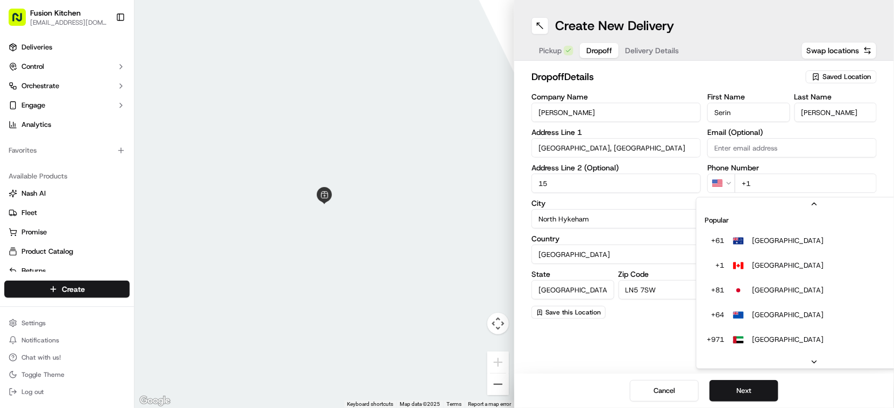
scroll to position [46, 0]
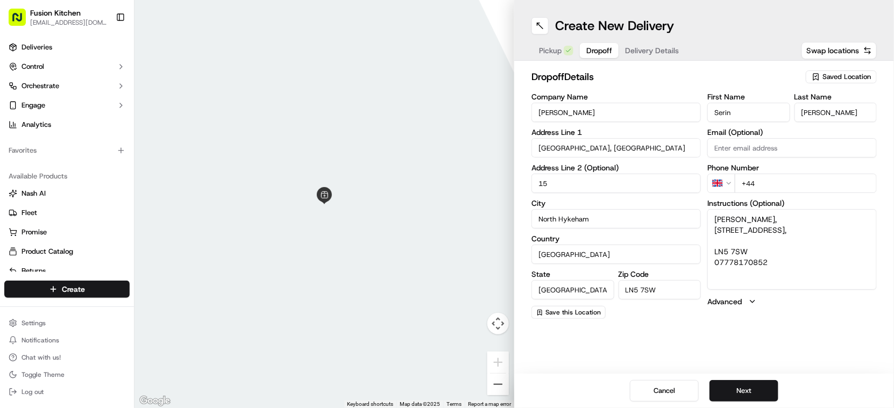
click at [777, 186] on input "+44" at bounding box center [806, 183] width 142 height 19
paste input "07778 170852"
click at [763, 182] on input "[PHONE_NUMBER]" at bounding box center [806, 183] width 142 height 19
type input "[PHONE_NUMBER]"
click at [749, 389] on button "Next" at bounding box center [744, 391] width 69 height 22
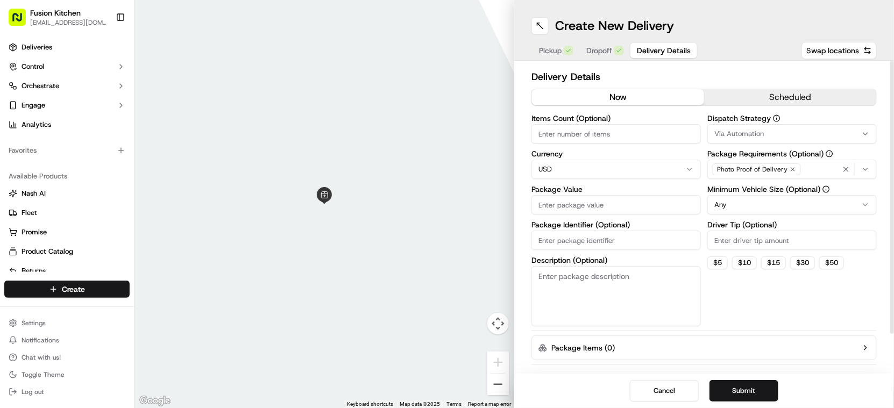
click at [579, 205] on input "Package Value" at bounding box center [617, 204] width 170 height 19
click at [597, 167] on html "Fusion Kitchen [EMAIL_ADDRESS][DOMAIN_NAME] Toggle Sidebar Deliveries Control O…" at bounding box center [447, 204] width 894 height 408
click at [547, 203] on input "14.30" at bounding box center [617, 204] width 170 height 19
type input "17.30"
click at [750, 390] on button "Submit" at bounding box center [744, 391] width 69 height 22
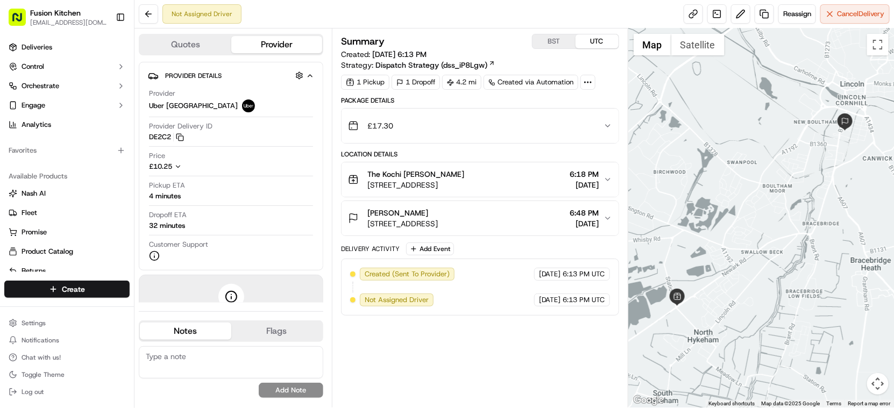
click at [506, 212] on div "[PERSON_NAME][STREET_ADDRESS] 6:48 PM [DATE]" at bounding box center [476, 219] width 256 height 22
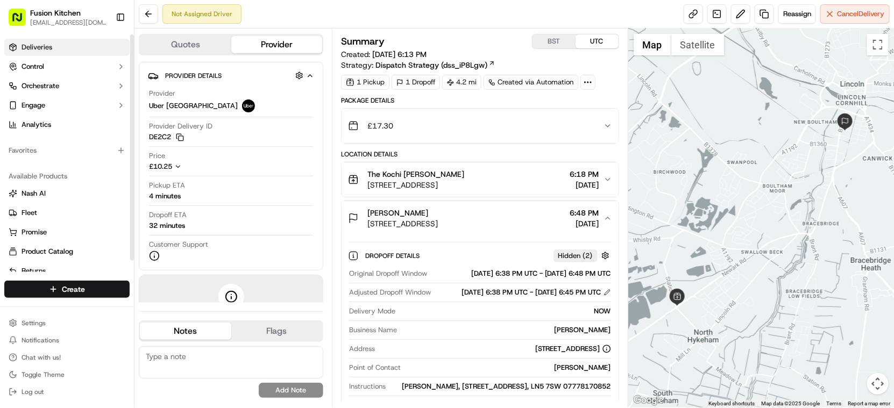
click at [33, 47] on span "Deliveries" at bounding box center [37, 48] width 31 height 10
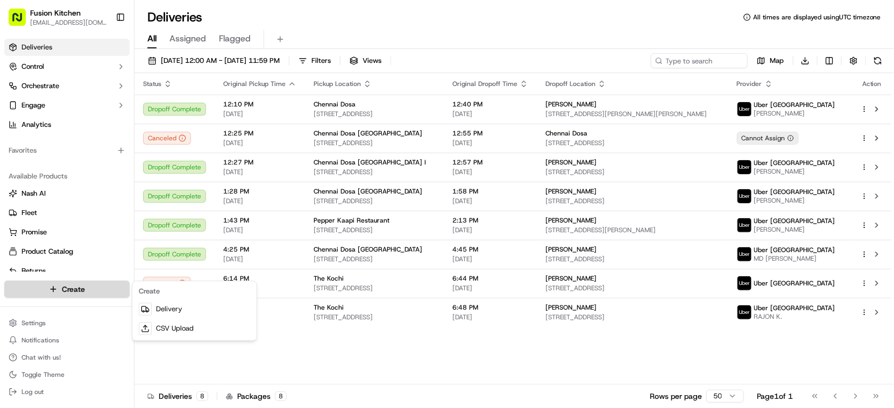
click at [62, 290] on html "Fusion Kitchen [EMAIL_ADDRESS][DOMAIN_NAME] Toggle Sidebar Deliveries Control O…" at bounding box center [447, 204] width 894 height 408
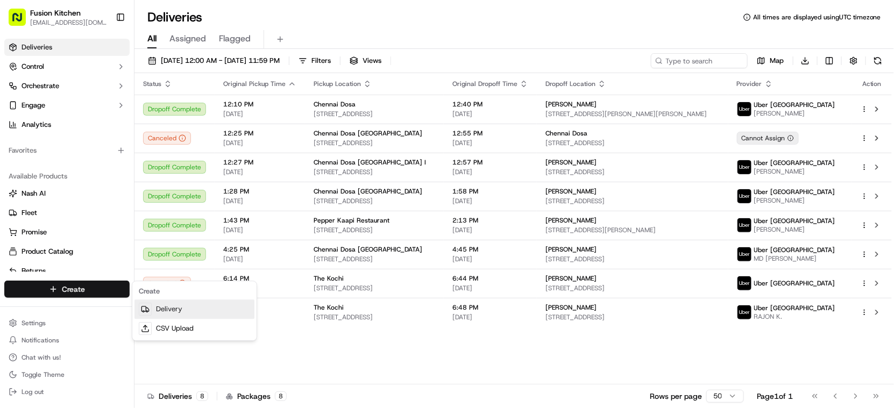
click at [175, 302] on link "Delivery" at bounding box center [195, 309] width 120 height 19
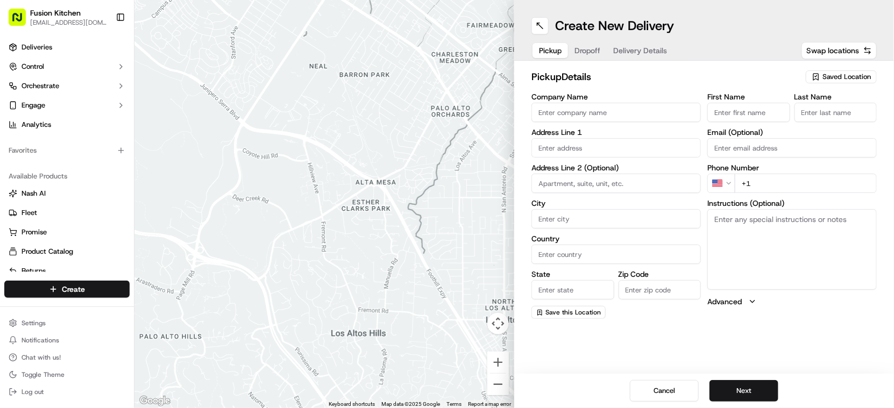
click at [632, 111] on input "Company Name" at bounding box center [617, 112] width 170 height 19
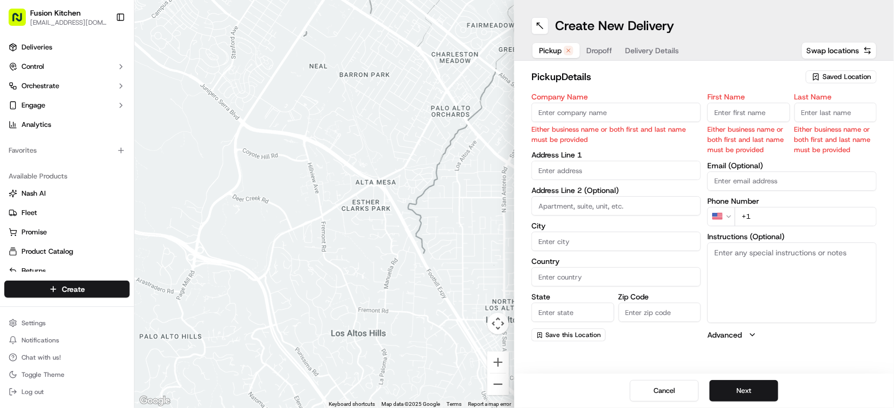
click at [584, 109] on input "Company Name" at bounding box center [617, 112] width 170 height 19
click at [581, 114] on input "Company Name" at bounding box center [617, 112] width 170 height 19
click at [655, 100] on label "Company Name" at bounding box center [617, 97] width 170 height 8
click at [655, 103] on input "Company Name" at bounding box center [617, 112] width 170 height 19
paste input "Chennai Dosa Derby"
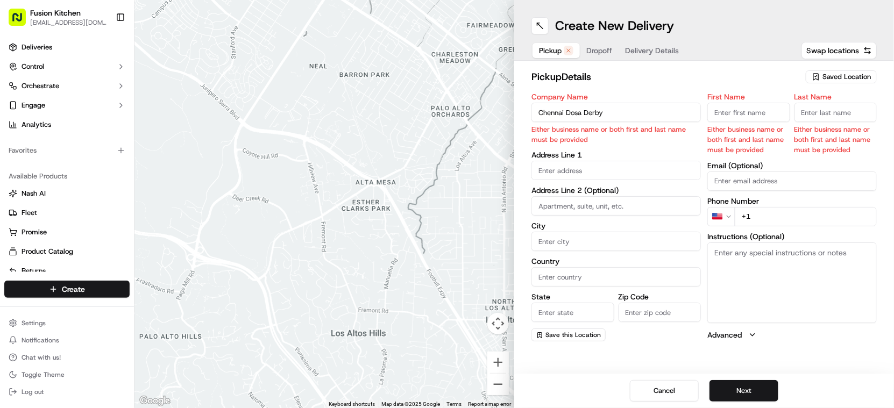
type input "Chennai Dosa Derby"
type input "[STREET_ADDRESS]"
type input "[GEOGRAPHIC_DATA]"
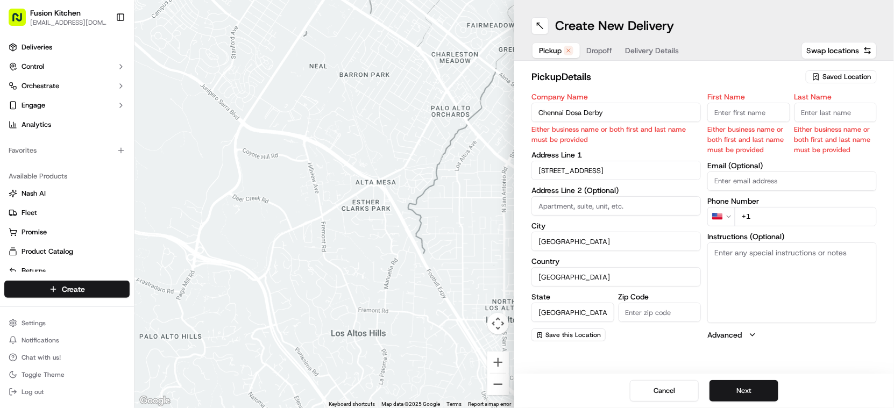
type input "DE1 2SR"
type input "[PERSON_NAME]"
type input "Sadiq"
type input "[EMAIL_ADDRESS][DOMAIN_NAME]"
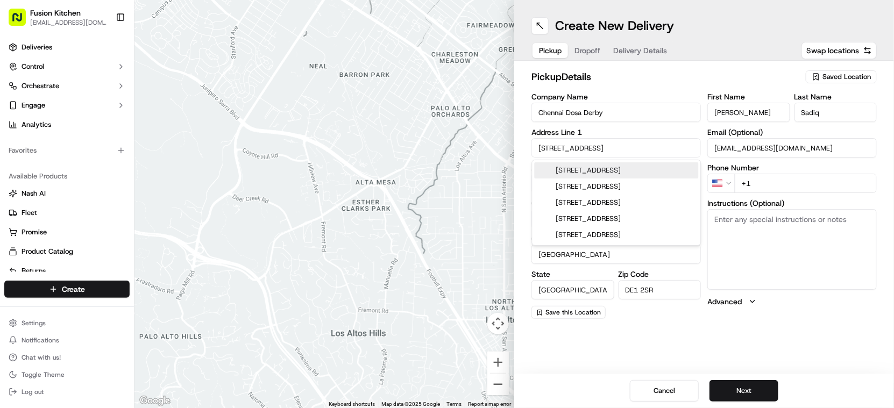
click at [751, 216] on textarea "Instructions (Optional)" at bounding box center [793, 249] width 170 height 81
paste textarea "[STREET_ADDRESS]."
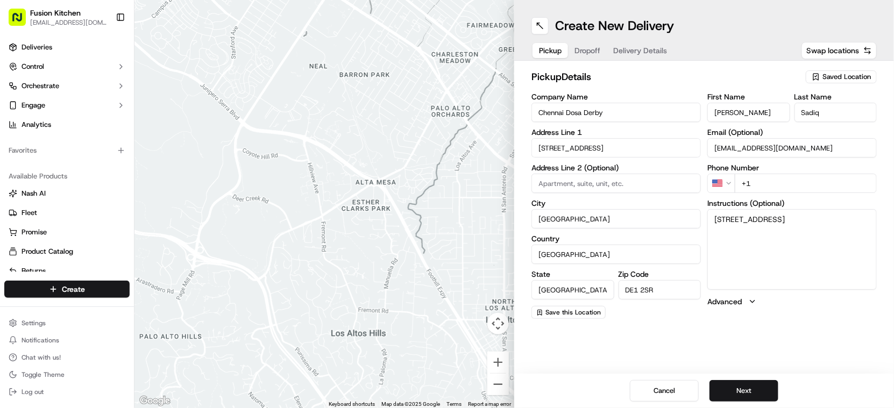
type textarea "[STREET_ADDRESS]"
click at [812, 186] on input "+1" at bounding box center [806, 183] width 142 height 19
click at [725, 183] on html "Fusion Kitchen [EMAIL_ADDRESS][DOMAIN_NAME] Toggle Sidebar Deliveries Control O…" at bounding box center [447, 204] width 894 height 408
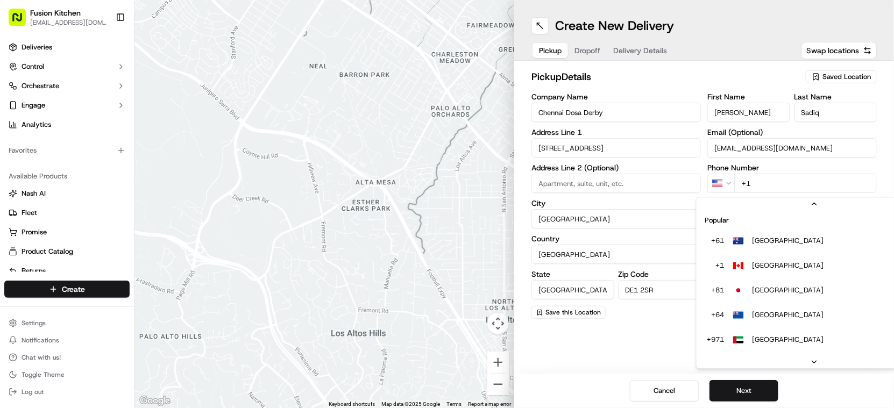
scroll to position [46, 0]
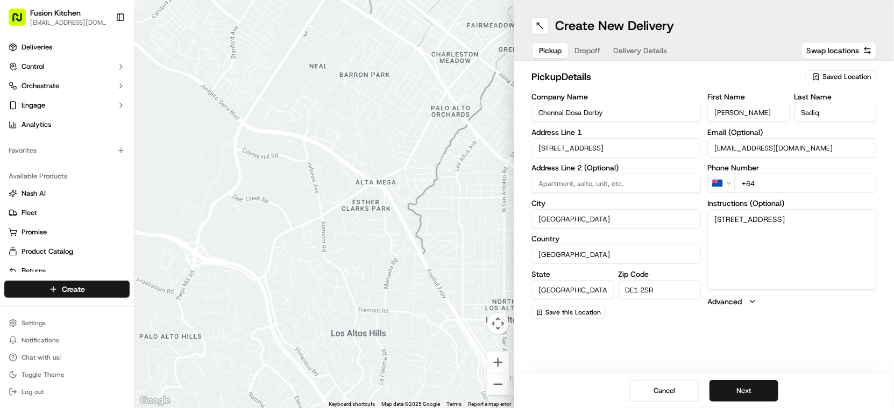
click at [725, 180] on html "Fusion Kitchen [EMAIL_ADDRESS][DOMAIN_NAME] Toggle Sidebar Deliveries Control O…" at bounding box center [447, 204] width 894 height 408
click at [803, 186] on input "+44" at bounding box center [806, 183] width 142 height 19
paste input "1332 292222"
type input "[PHONE_NUMBER]"
click at [815, 149] on input "[EMAIL_ADDRESS][DOMAIN_NAME]" at bounding box center [793, 147] width 170 height 19
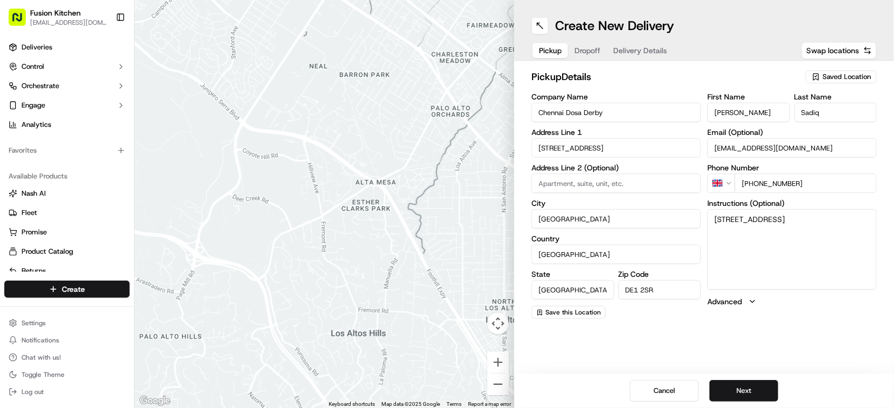
click at [815, 149] on input "[EMAIL_ADDRESS][DOMAIN_NAME]" at bounding box center [793, 147] width 170 height 19
click at [751, 389] on button "Next" at bounding box center [744, 391] width 69 height 22
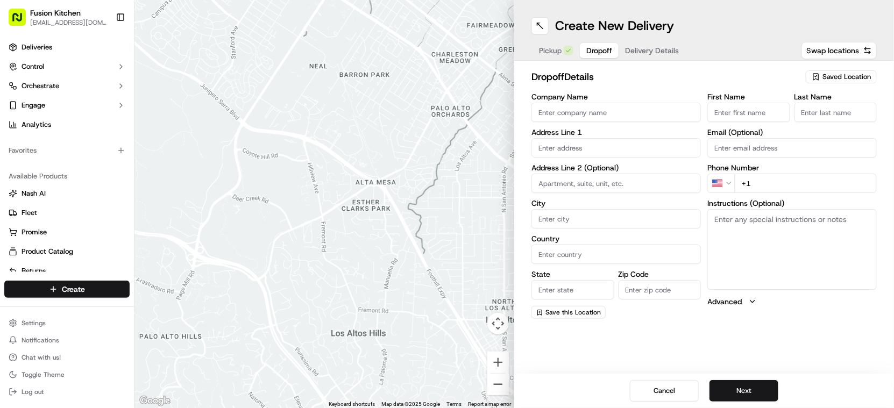
click at [566, 116] on input "Company Name" at bounding box center [617, 112] width 170 height 19
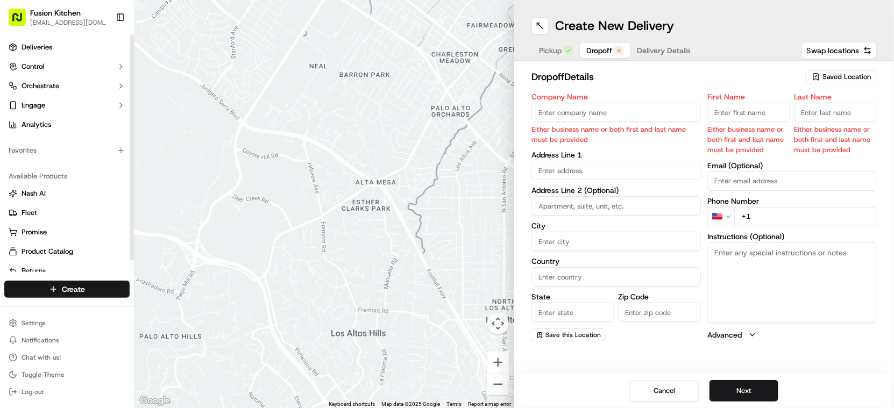
click at [32, 57] on ul "Deliveries Control Orchestrate Engage Analytics" at bounding box center [66, 86] width 125 height 95
click at [35, 49] on span "Deliveries" at bounding box center [37, 48] width 31 height 10
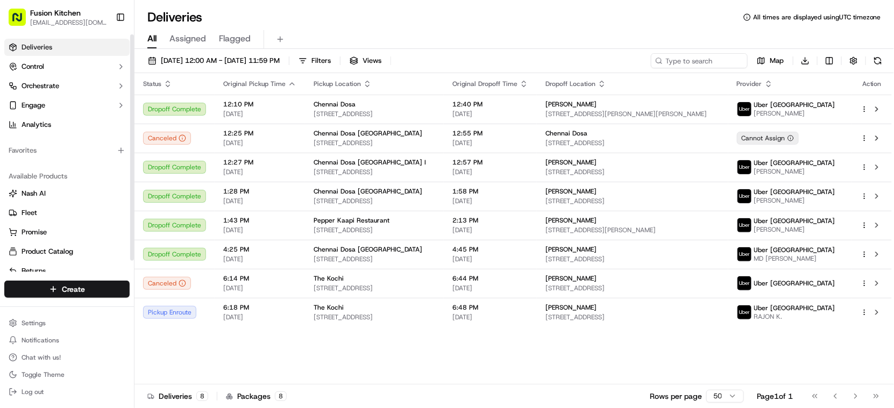
click at [49, 45] on span "Deliveries" at bounding box center [37, 48] width 31 height 10
